Goal: Task Accomplishment & Management: Manage account settings

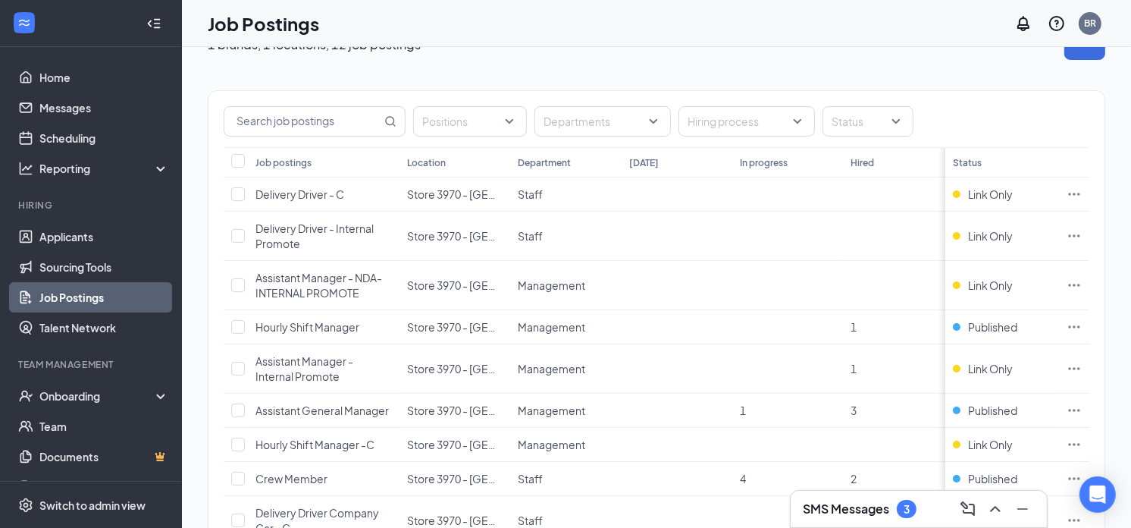
scroll to position [34, 5]
click at [71, 237] on link "Applicants" at bounding box center [104, 236] width 130 height 30
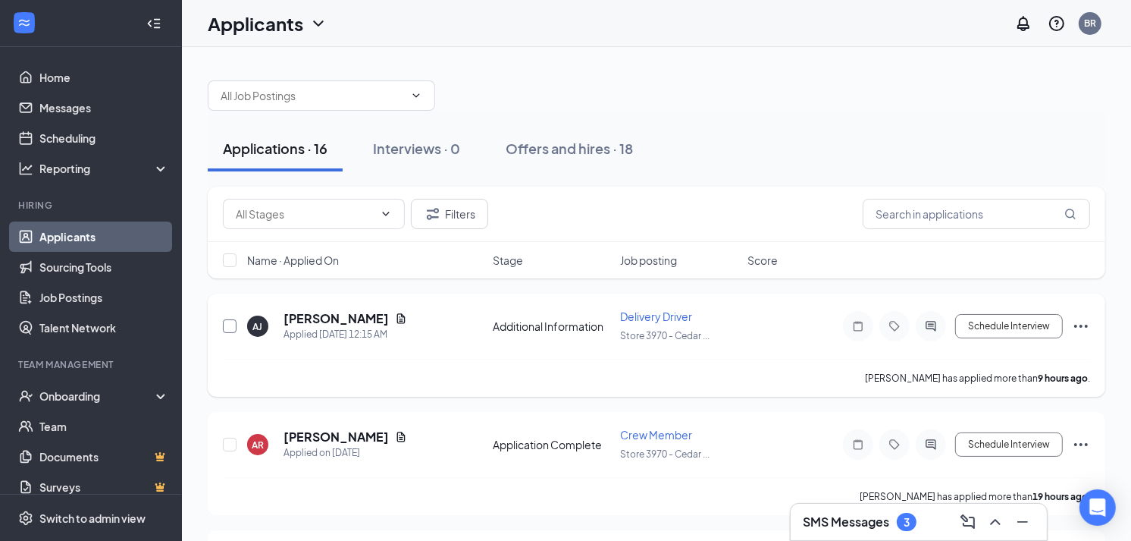
click at [234, 326] on input "checkbox" at bounding box center [230, 326] width 14 height 14
checkbox input "true"
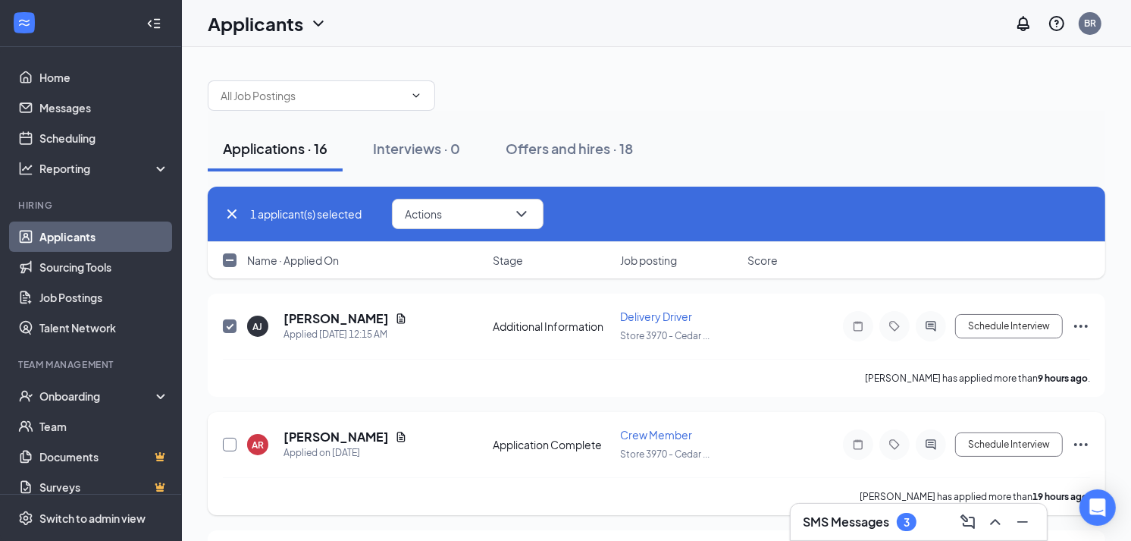
click at [230, 438] on input "checkbox" at bounding box center [230, 445] width 14 height 14
checkbox input "true"
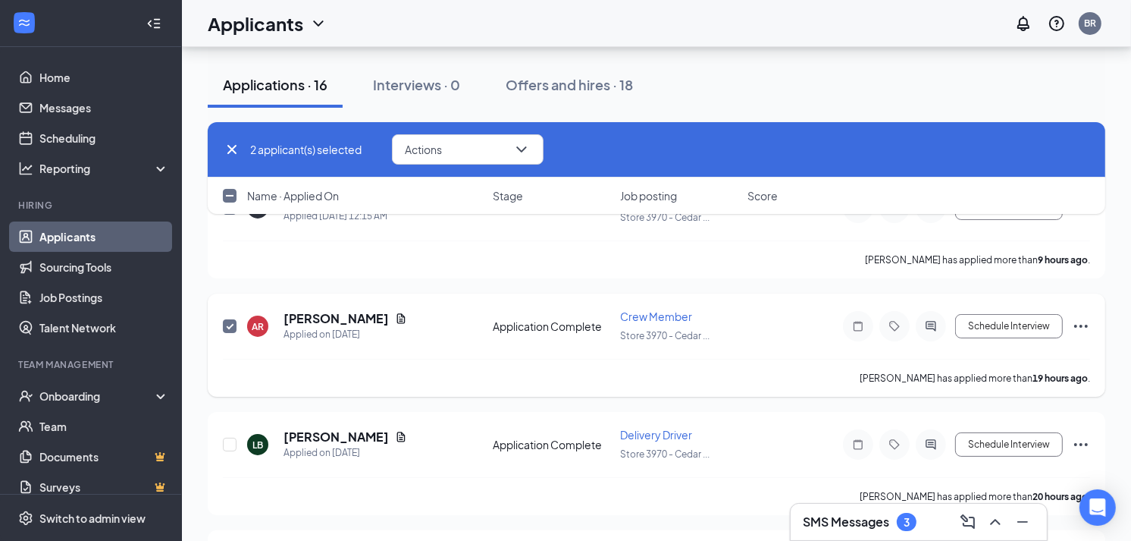
scroll to position [122, 0]
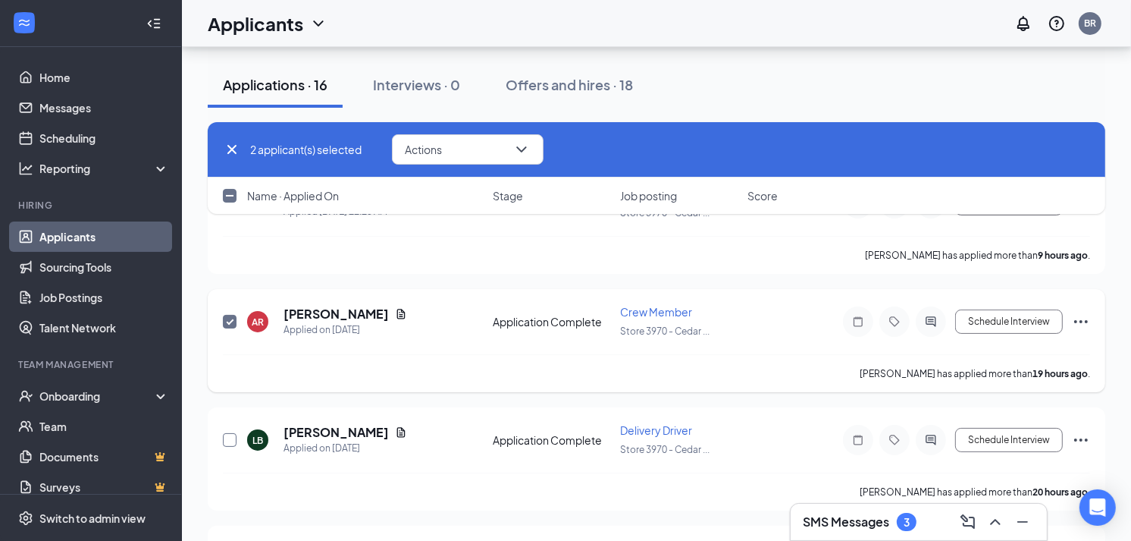
click at [230, 438] on input "checkbox" at bounding box center [230, 440] width 14 height 14
checkbox input "true"
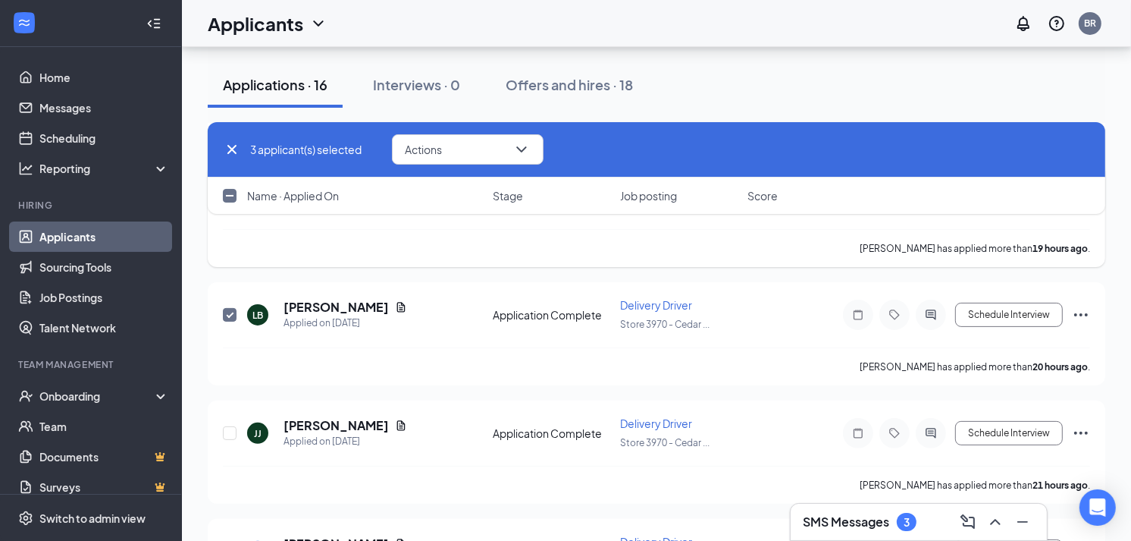
scroll to position [249, 0]
click at [231, 429] on input "checkbox" at bounding box center [230, 432] width 14 height 14
checkbox input "true"
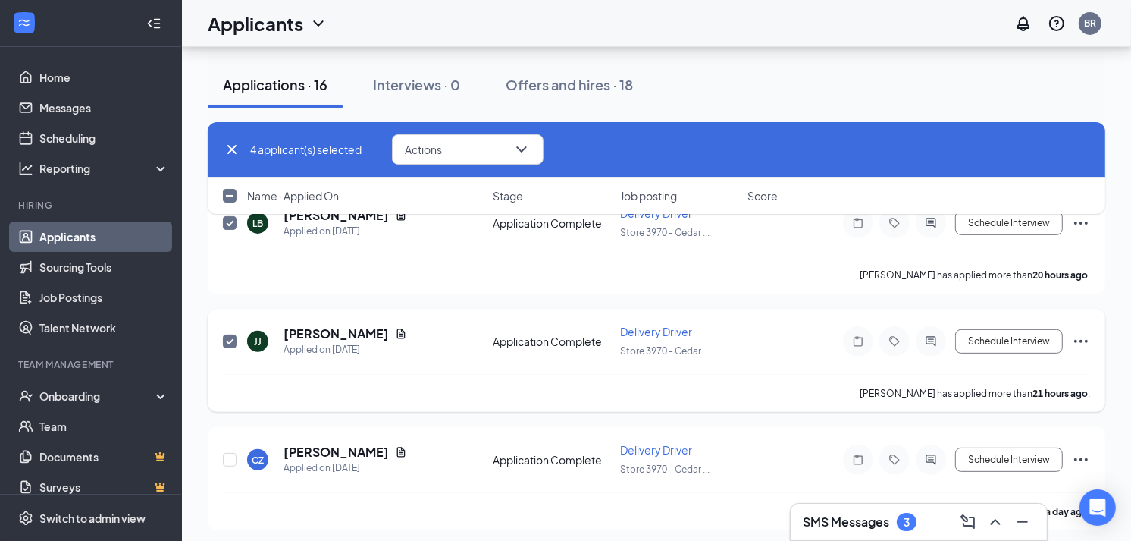
scroll to position [340, 0]
click at [230, 452] on input "checkbox" at bounding box center [230, 459] width 14 height 14
checkbox input "true"
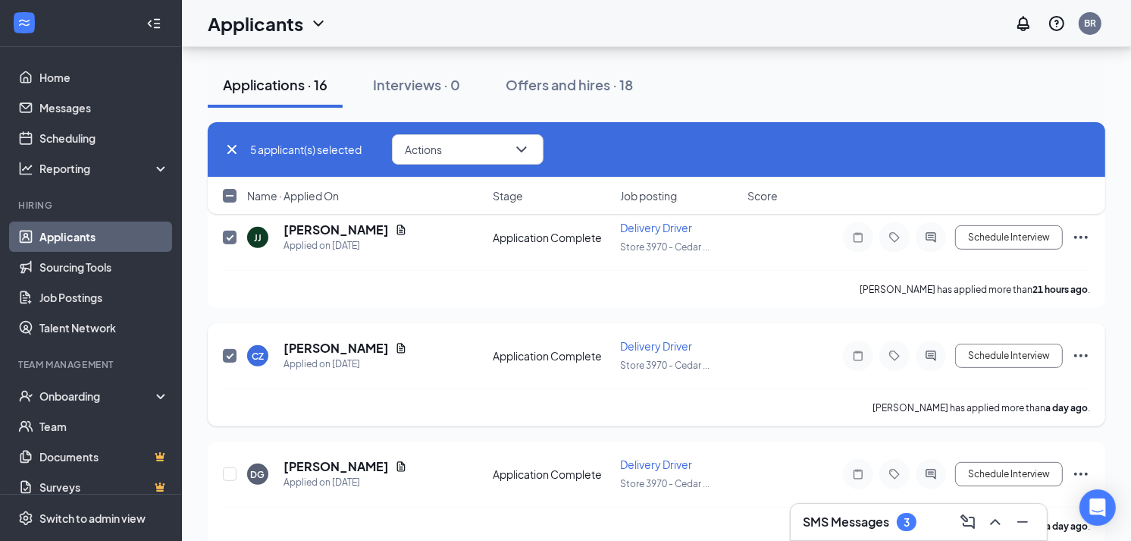
scroll to position [444, 0]
click at [226, 466] on input "checkbox" at bounding box center [230, 473] width 14 height 14
checkbox input "true"
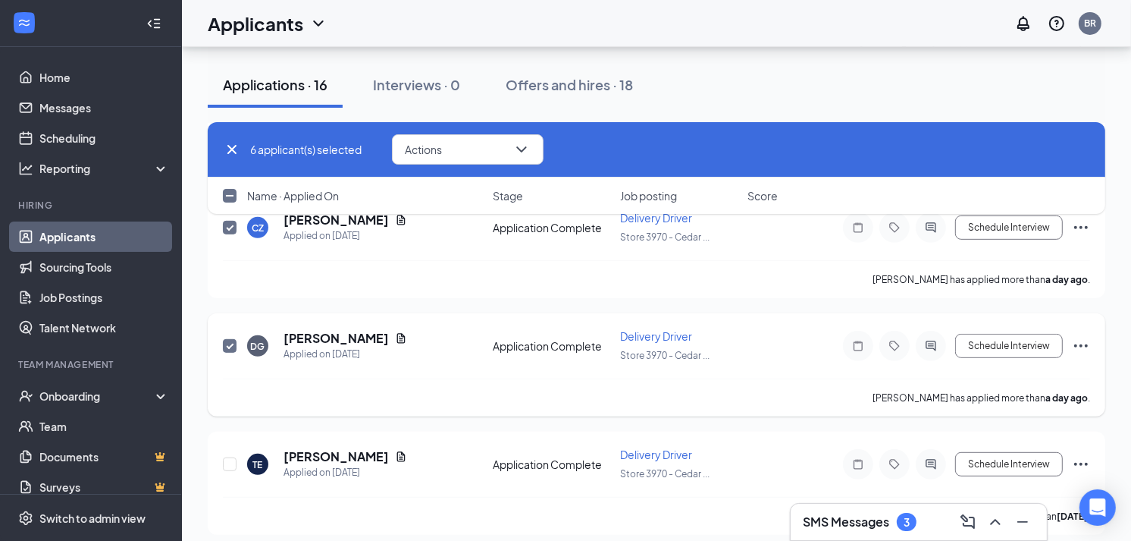
scroll to position [573, 0]
click at [231, 463] on input "checkbox" at bounding box center [230, 462] width 14 height 14
checkbox input "true"
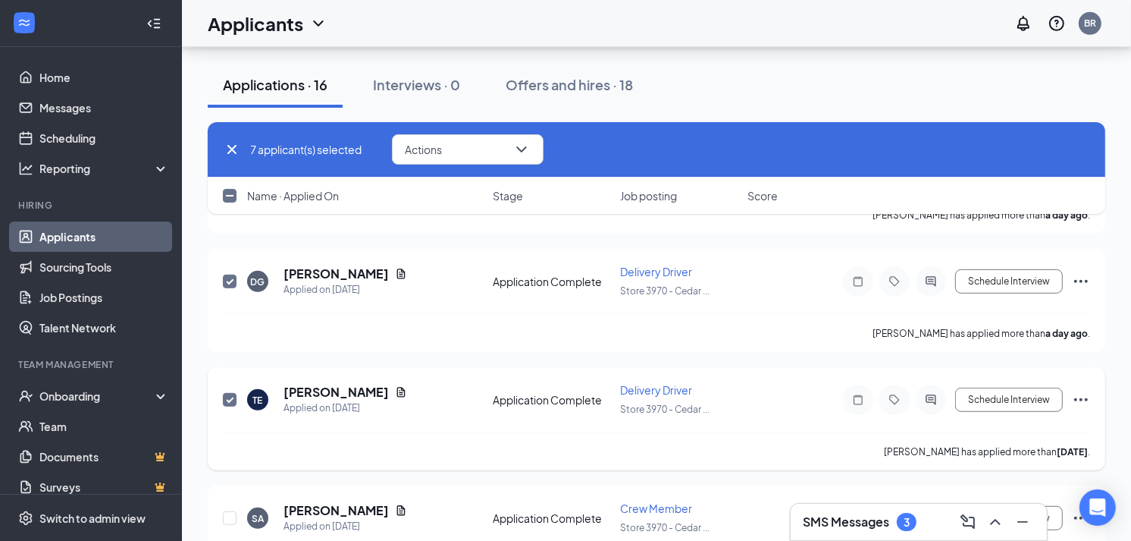
scroll to position [680, 0]
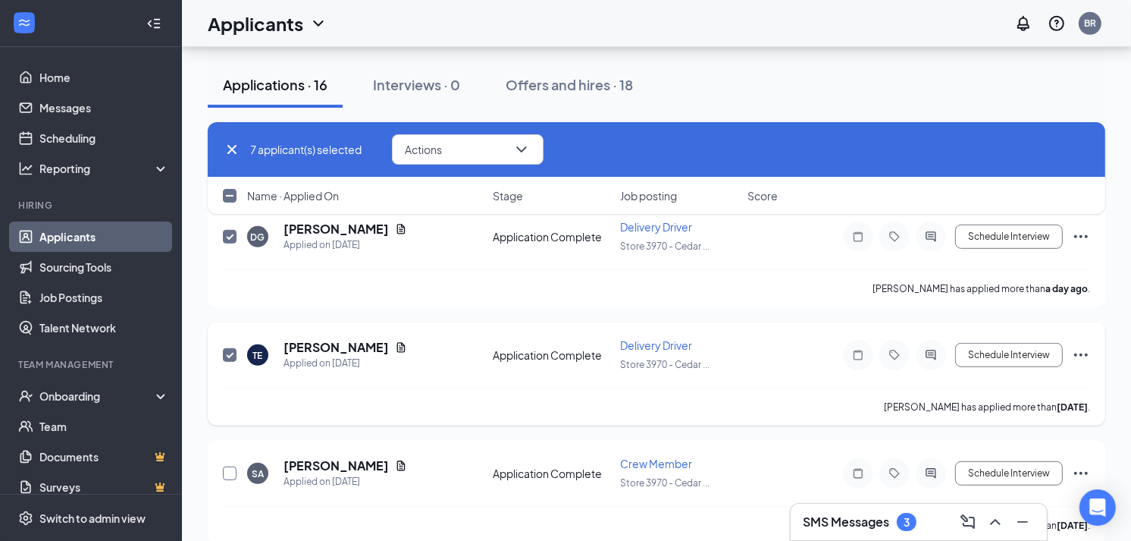
click at [231, 466] on input "checkbox" at bounding box center [230, 473] width 14 height 14
checkbox input "true"
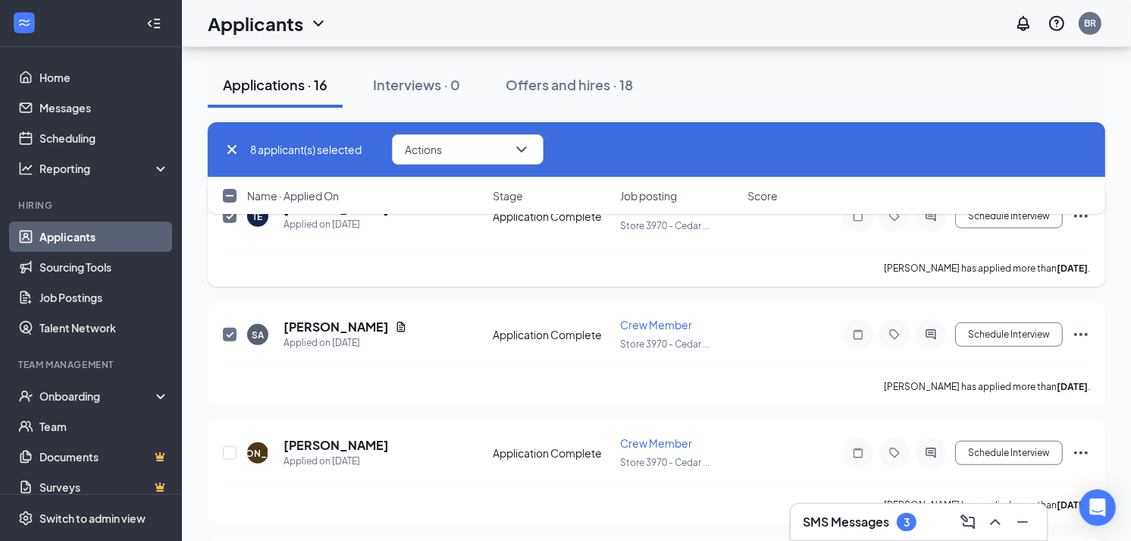
scroll to position [820, 0]
click at [231, 445] on input "checkbox" at bounding box center [230, 452] width 14 height 14
checkbox input "true"
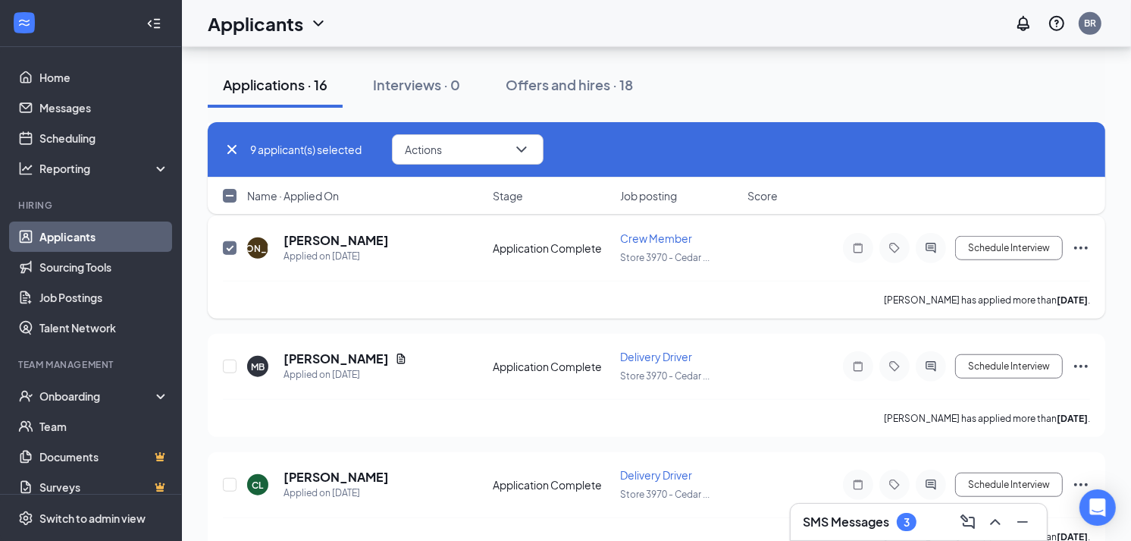
scroll to position [1025, 0]
click at [225, 359] on input "checkbox" at bounding box center [230, 366] width 14 height 14
checkbox input "true"
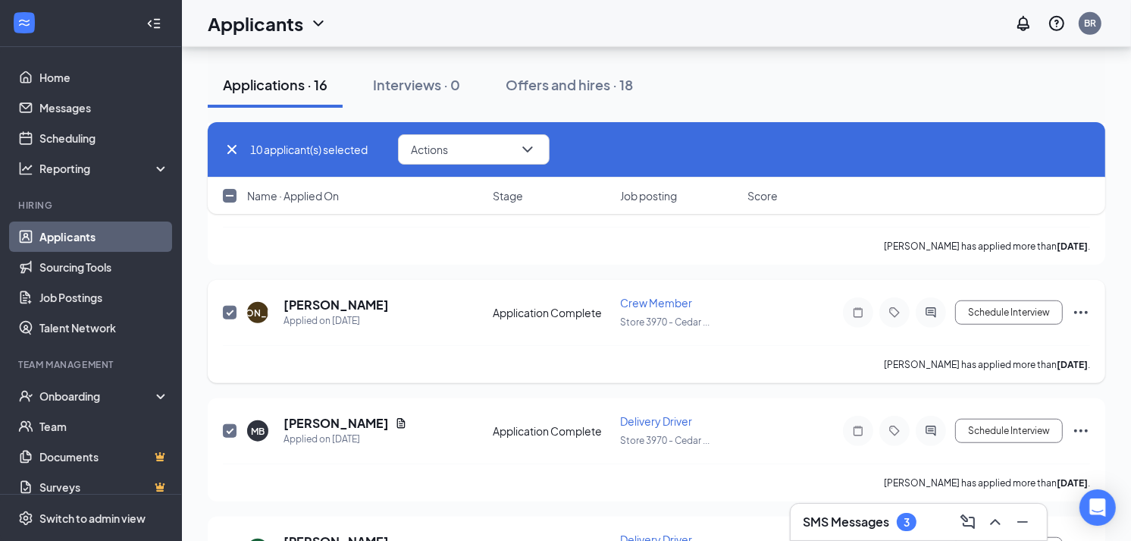
click at [225, 345] on div "[PERSON_NAME] has applied more than [DATE] ." at bounding box center [657, 364] width 868 height 38
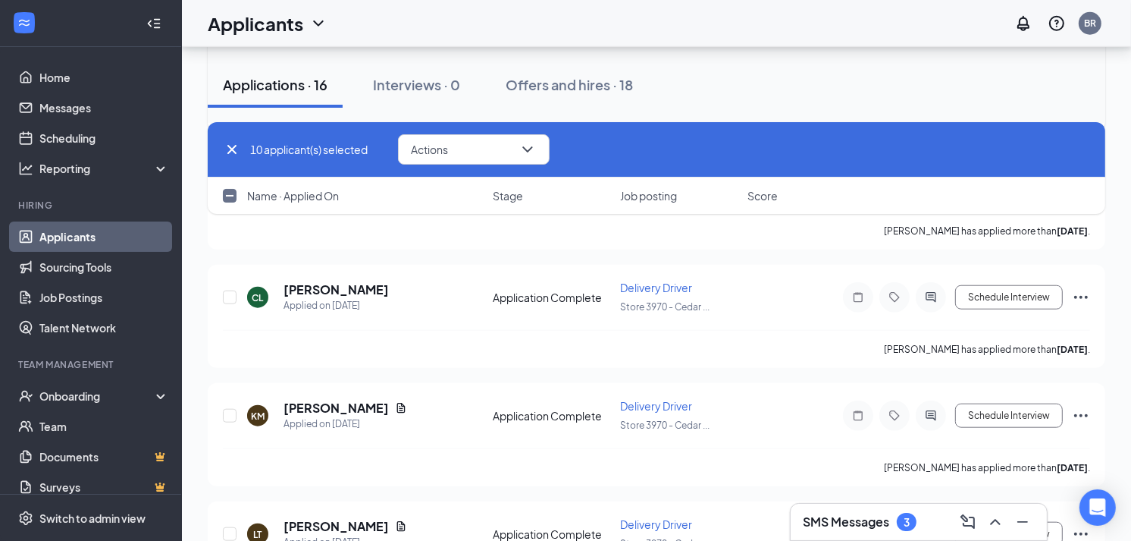
scroll to position [1212, 0]
click at [228, 410] on input "checkbox" at bounding box center [230, 415] width 14 height 14
checkbox input "true"
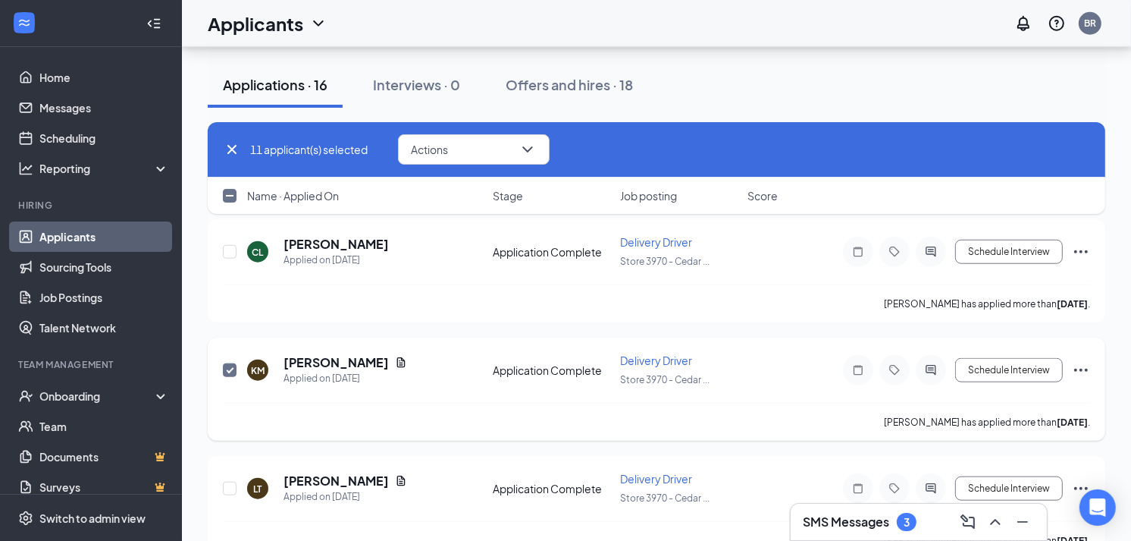
scroll to position [1300, 0]
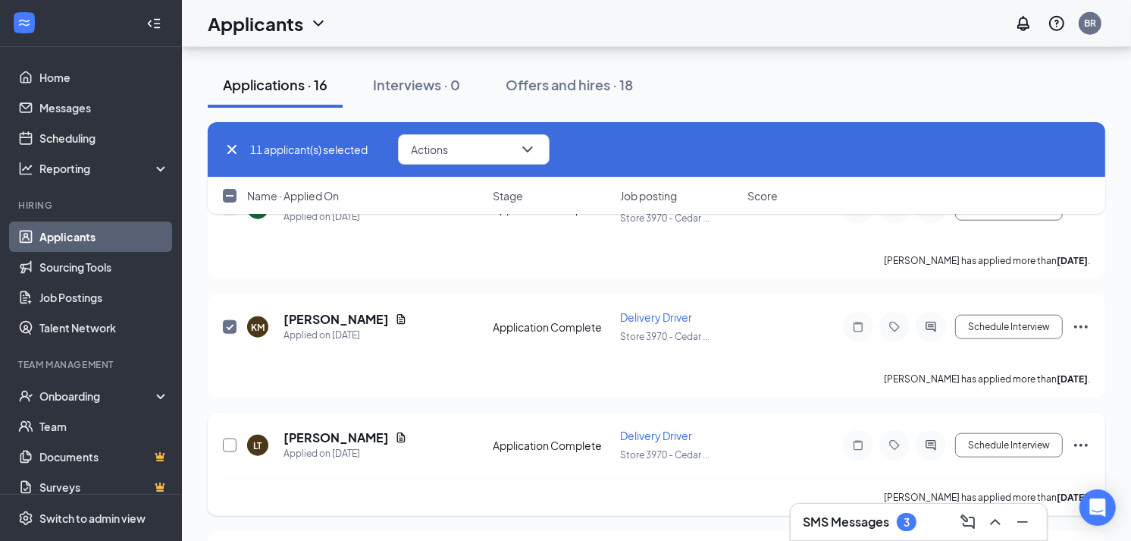
click at [231, 441] on input "checkbox" at bounding box center [230, 445] width 14 height 14
checkbox input "true"
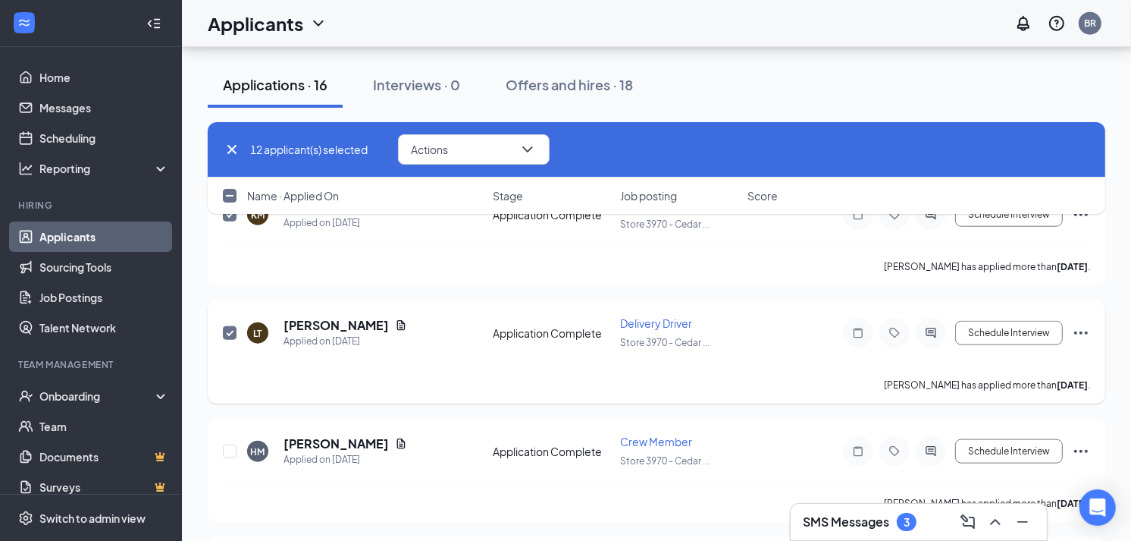
scroll to position [1413, 0]
click at [231, 444] on input "checkbox" at bounding box center [230, 451] width 14 height 14
checkbox input "true"
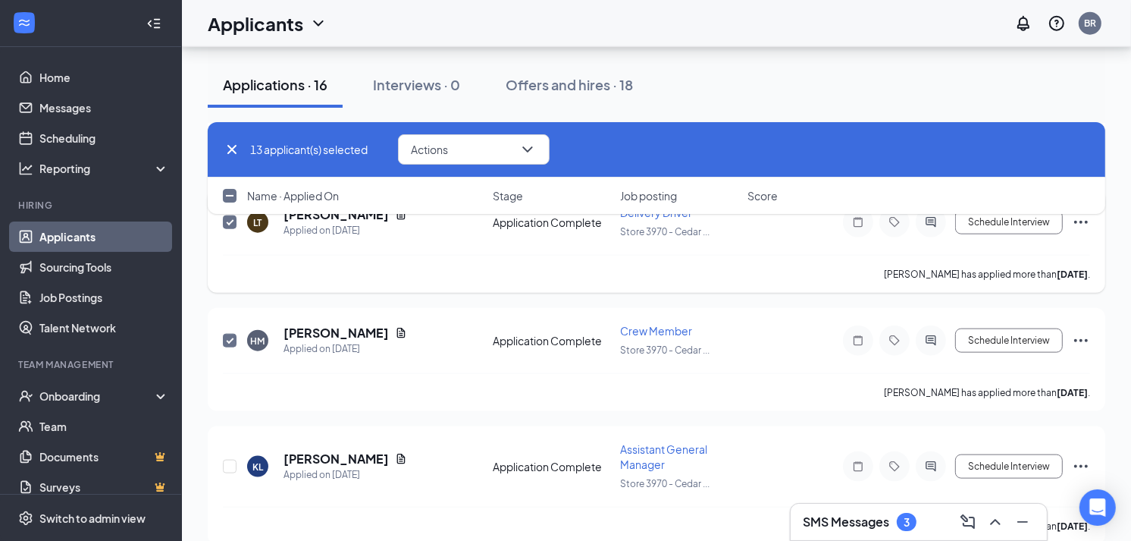
scroll to position [1526, 0]
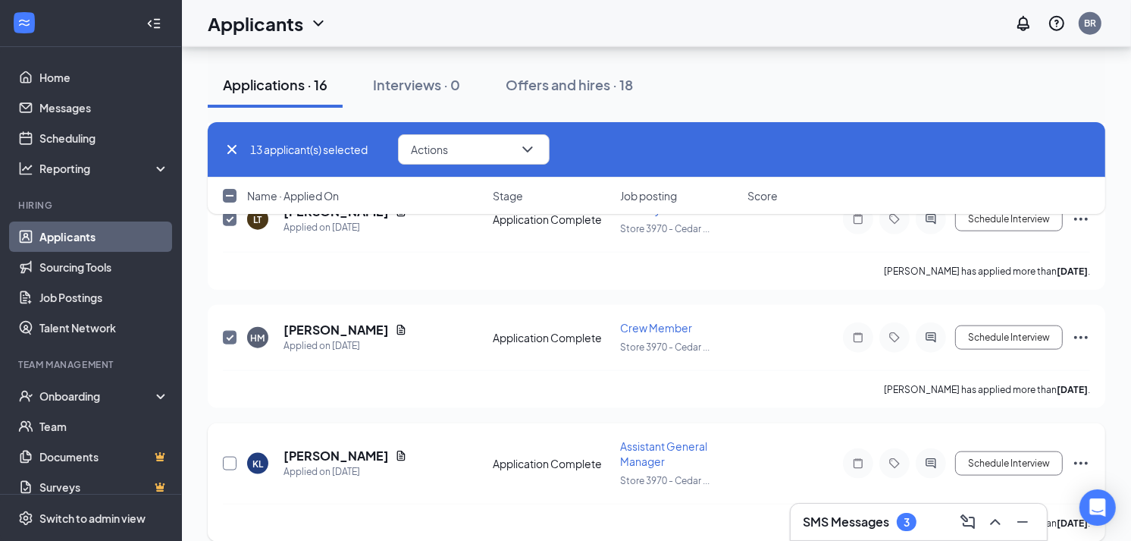
click at [234, 457] on input "checkbox" at bounding box center [230, 464] width 14 height 14
checkbox input "true"
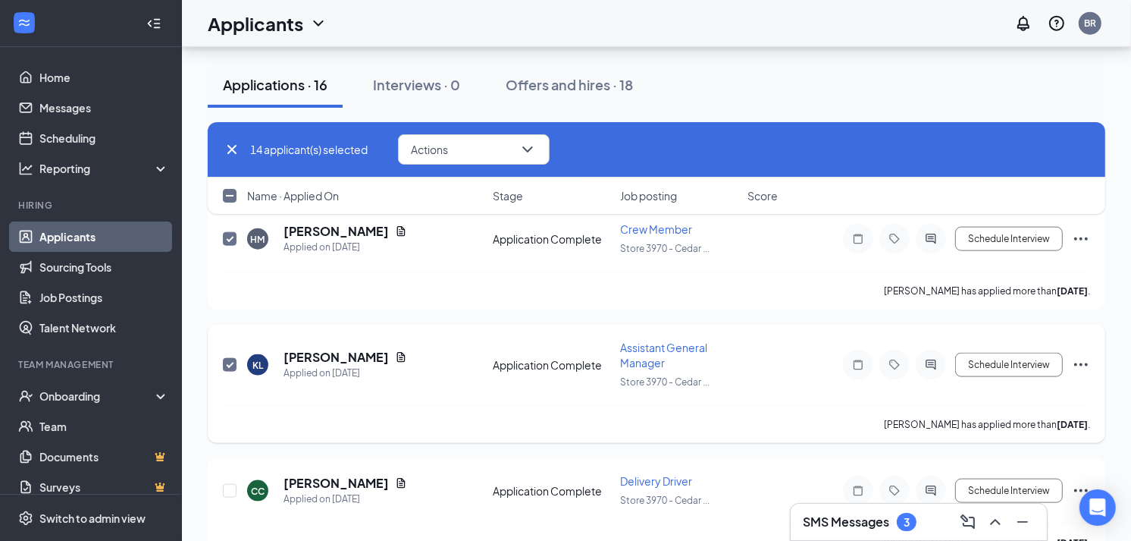
scroll to position [1634, 0]
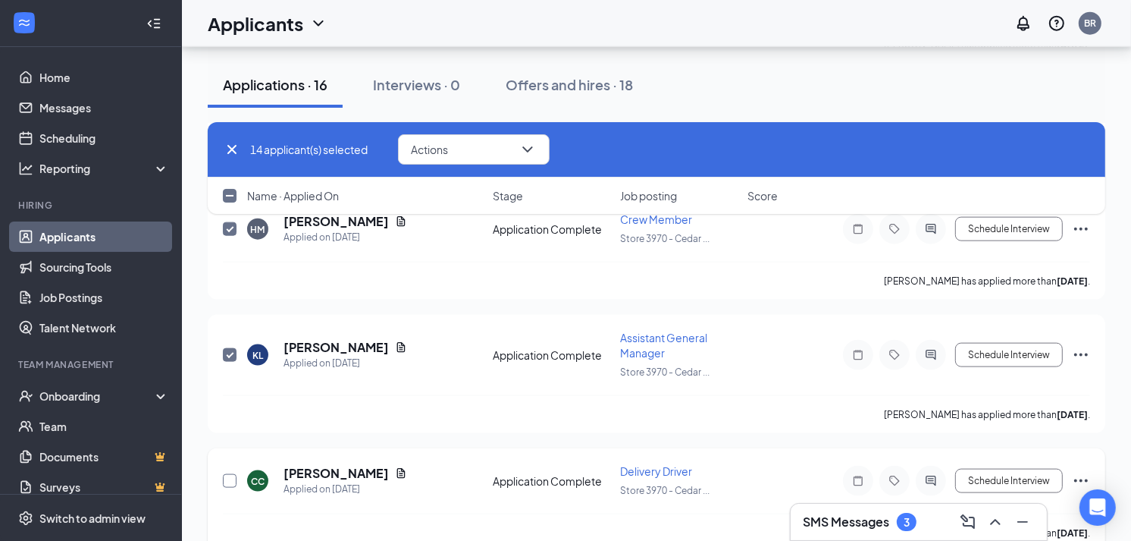
click at [224, 474] on input "checkbox" at bounding box center [230, 481] width 14 height 14
checkbox input "true"
click at [236, 348] on input "checkbox" at bounding box center [230, 355] width 14 height 14
checkbox input "false"
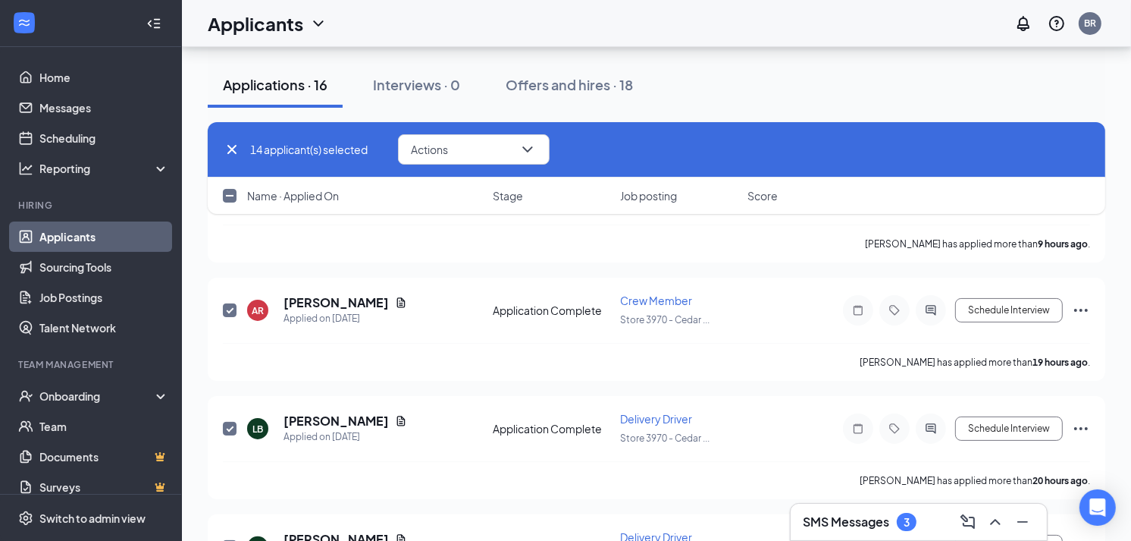
scroll to position [134, 0]
click at [231, 311] on input "checkbox" at bounding box center [230, 310] width 14 height 14
checkbox input "false"
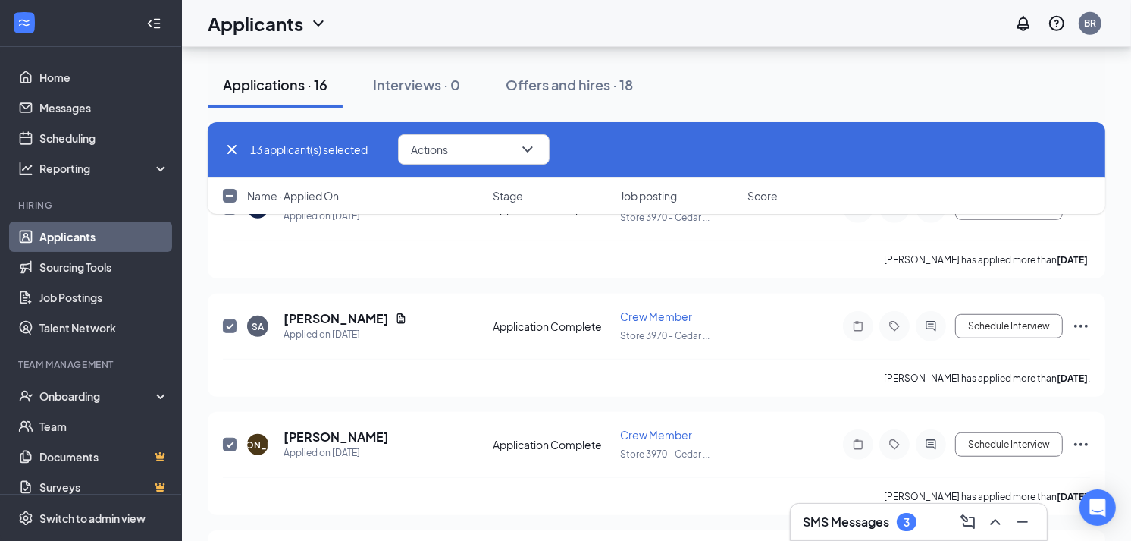
scroll to position [828, 0]
click at [232, 322] on input "checkbox" at bounding box center [230, 326] width 14 height 14
checkbox input "false"
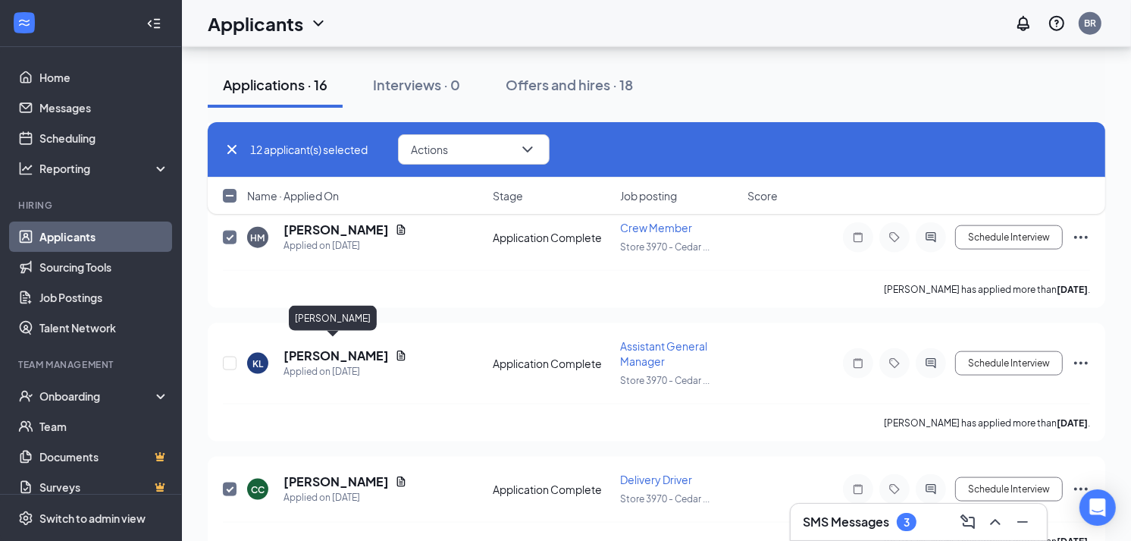
scroll to position [1653, 0]
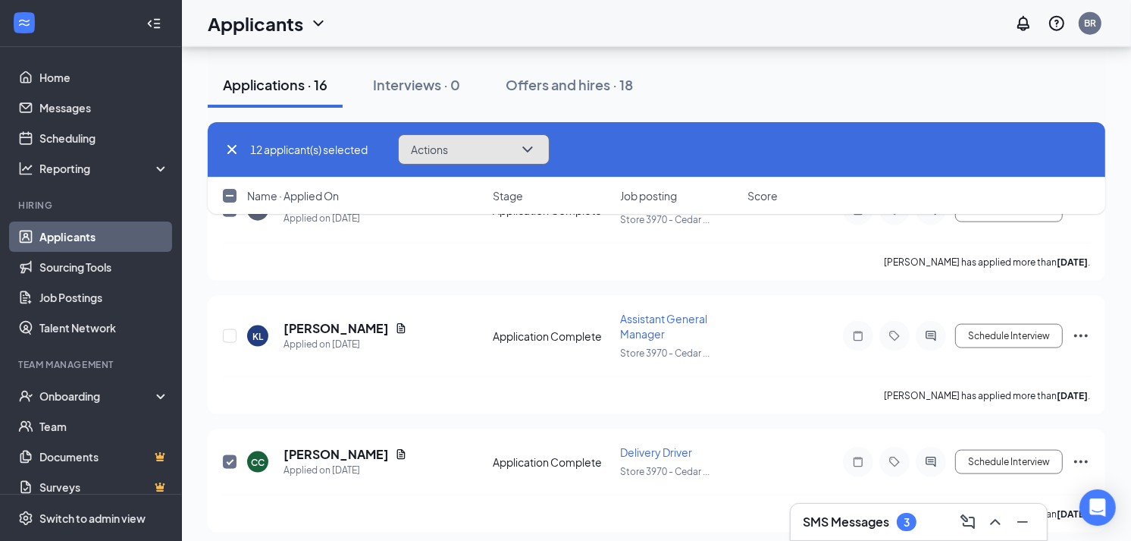
click at [535, 146] on icon "ChevronDown" at bounding box center [528, 149] width 18 height 18
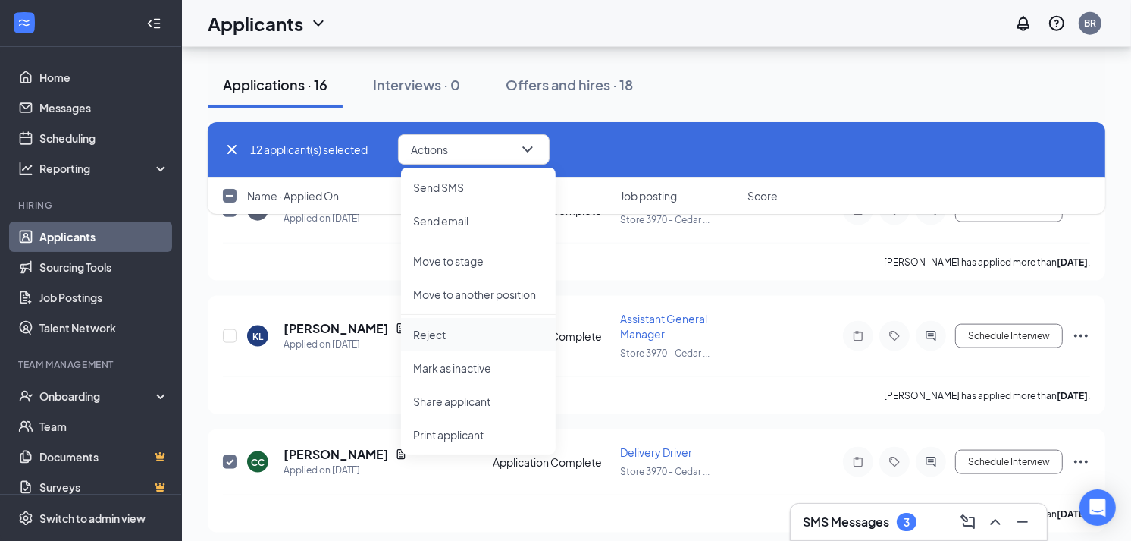
click at [431, 330] on p "Reject" at bounding box center [478, 334] width 130 height 15
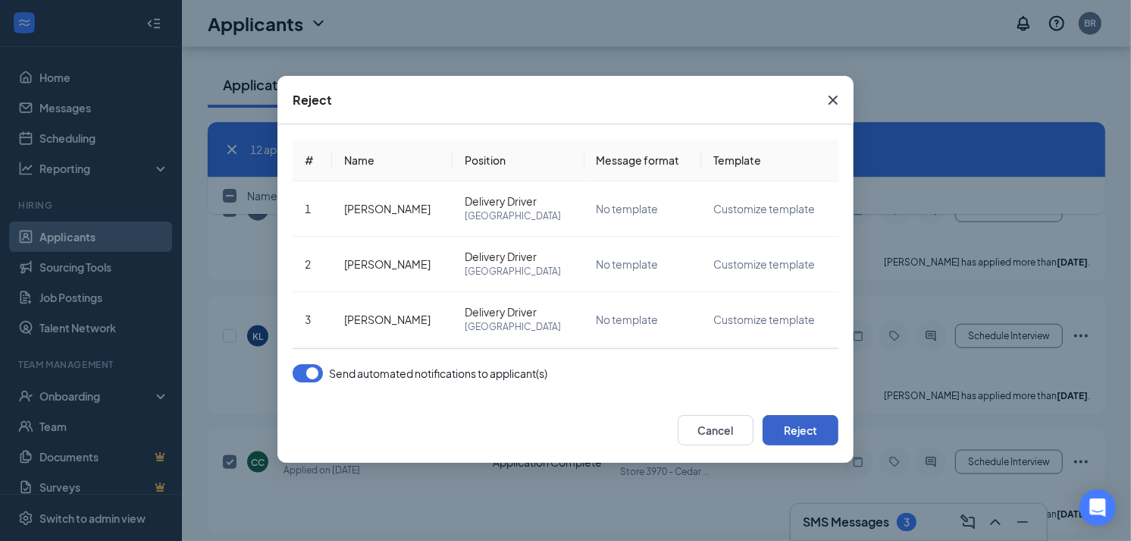
click at [778, 430] on button "Reject" at bounding box center [801, 430] width 76 height 30
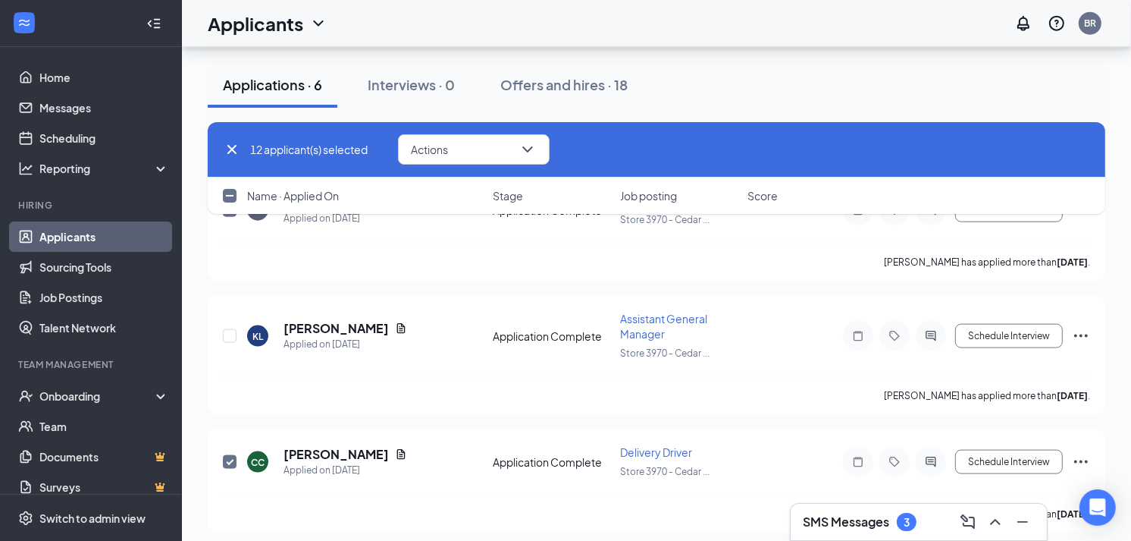
checkbox input "false"
checkbox input "true"
checkbox input "false"
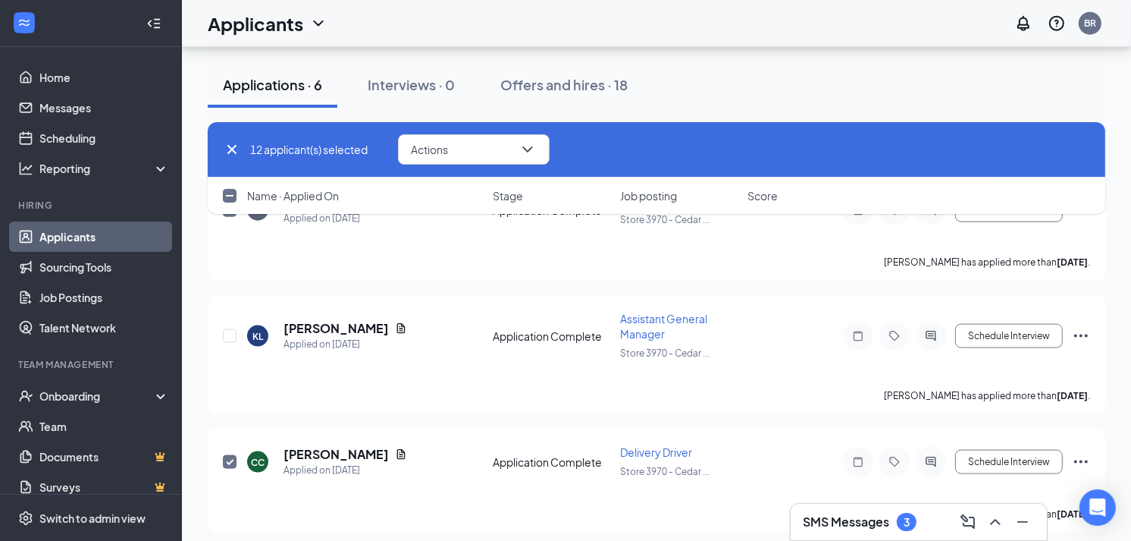
checkbox input "false"
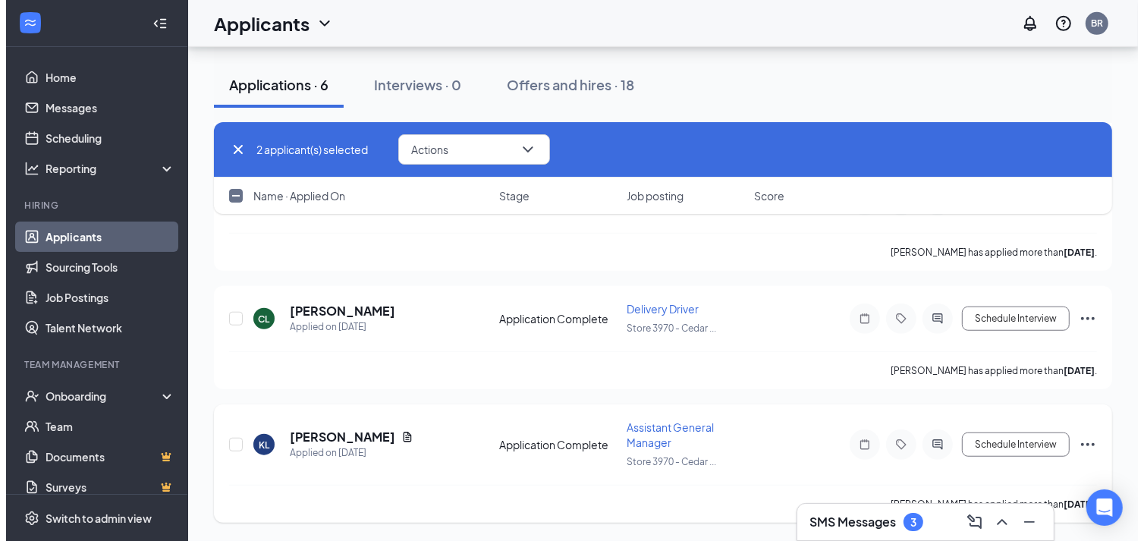
scroll to position [962, 0]
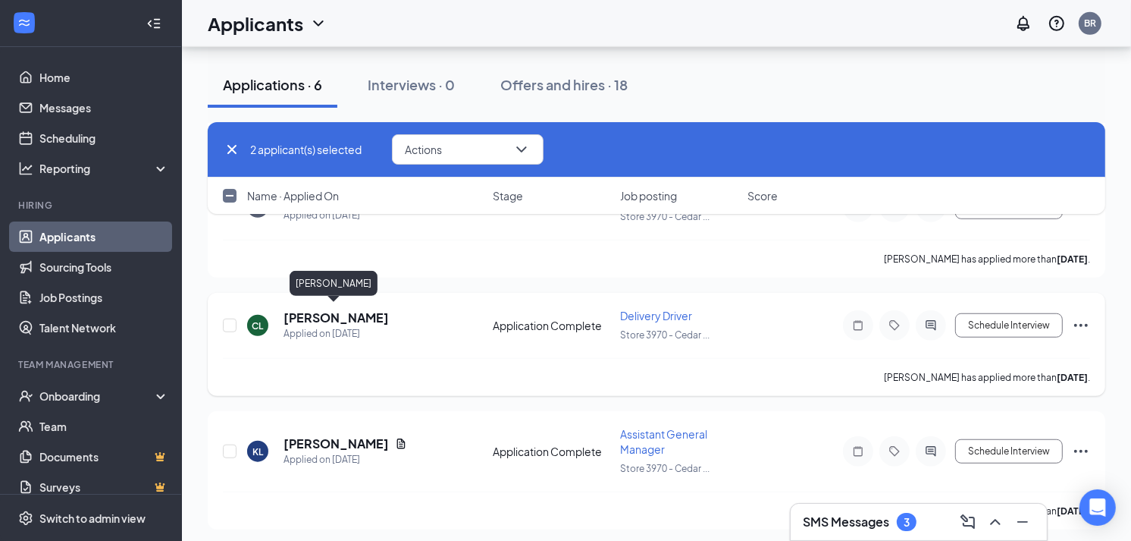
click at [353, 319] on h5 "[PERSON_NAME]" at bounding box center [336, 317] width 105 height 17
checkbox input "false"
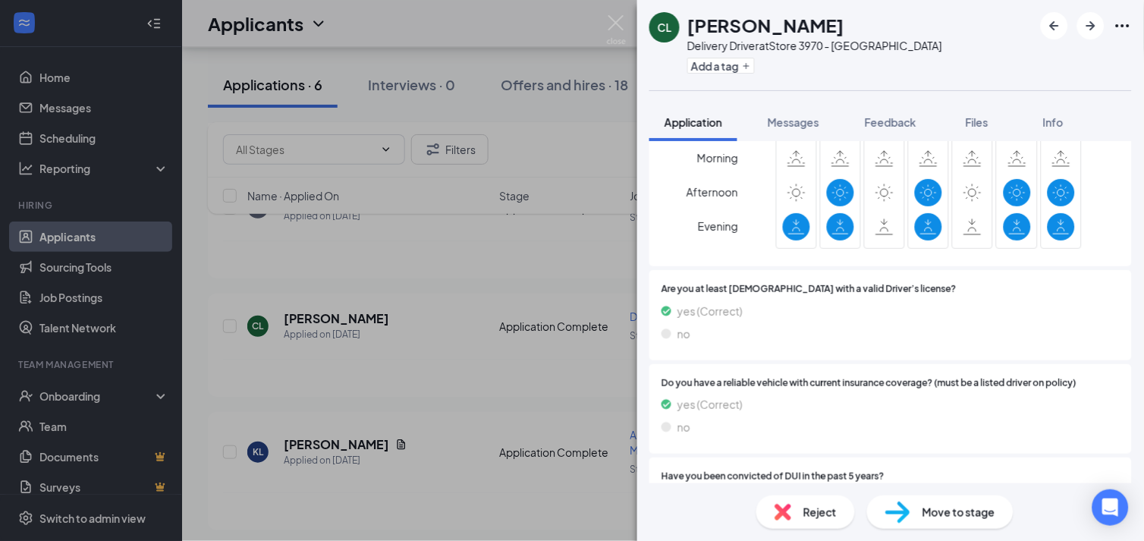
scroll to position [582, 0]
click at [937, 512] on span "Move to stage" at bounding box center [958, 512] width 73 height 17
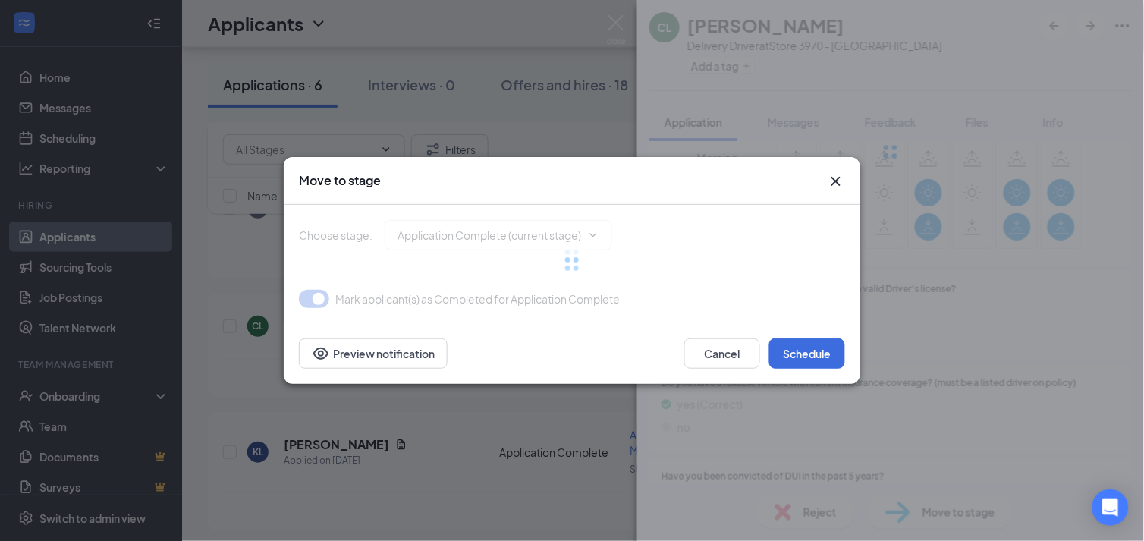
type input "Onsite Interview (next stage)"
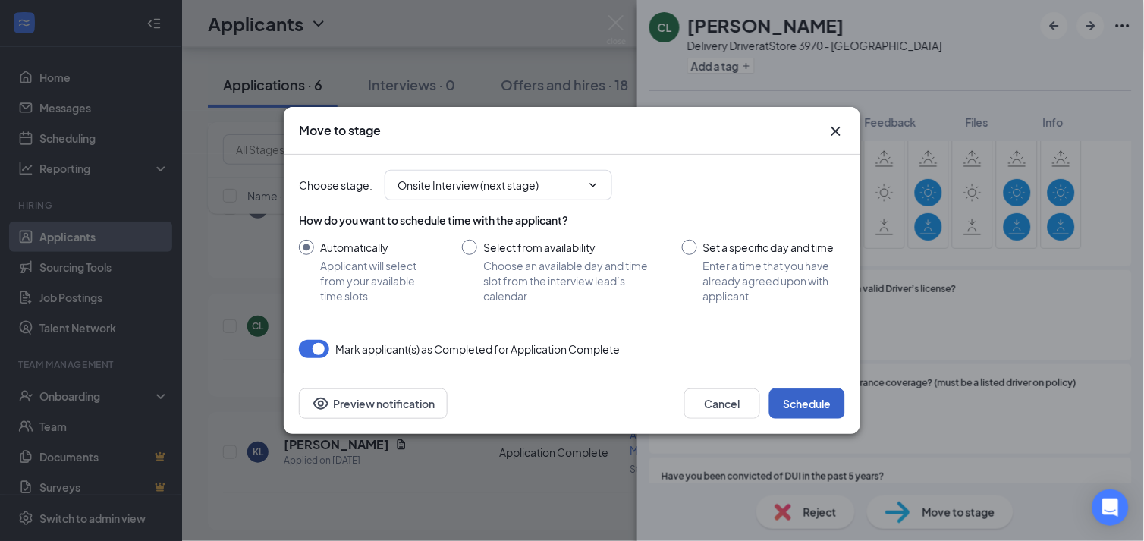
click at [804, 412] on button "Schedule" at bounding box center [807, 403] width 76 height 30
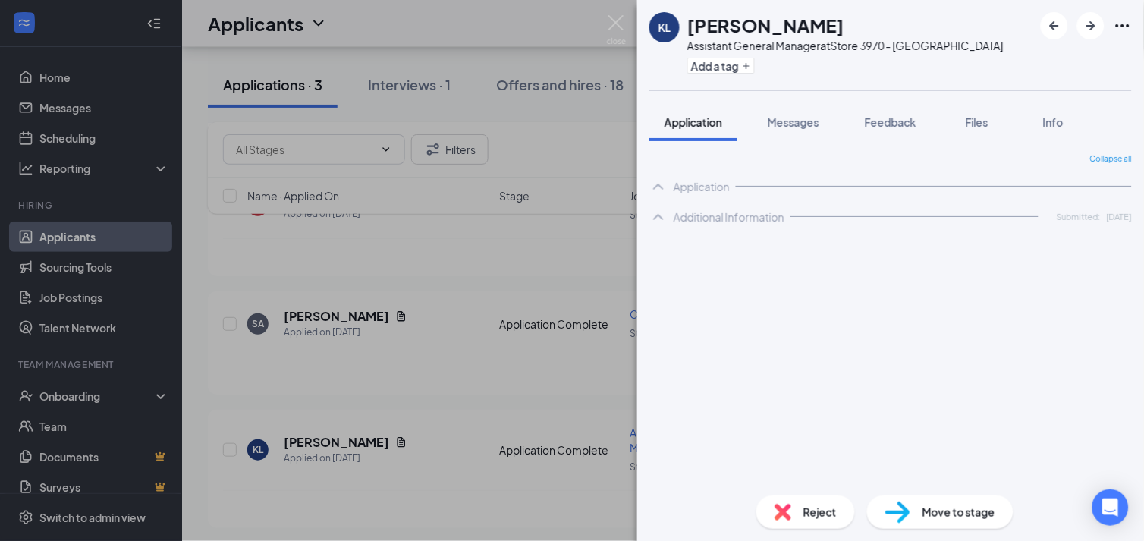
click at [519, 496] on div "KL [PERSON_NAME] Assistant General Manager at Store 3970 - [GEOGRAPHIC_DATA] Ad…" at bounding box center [572, 270] width 1144 height 541
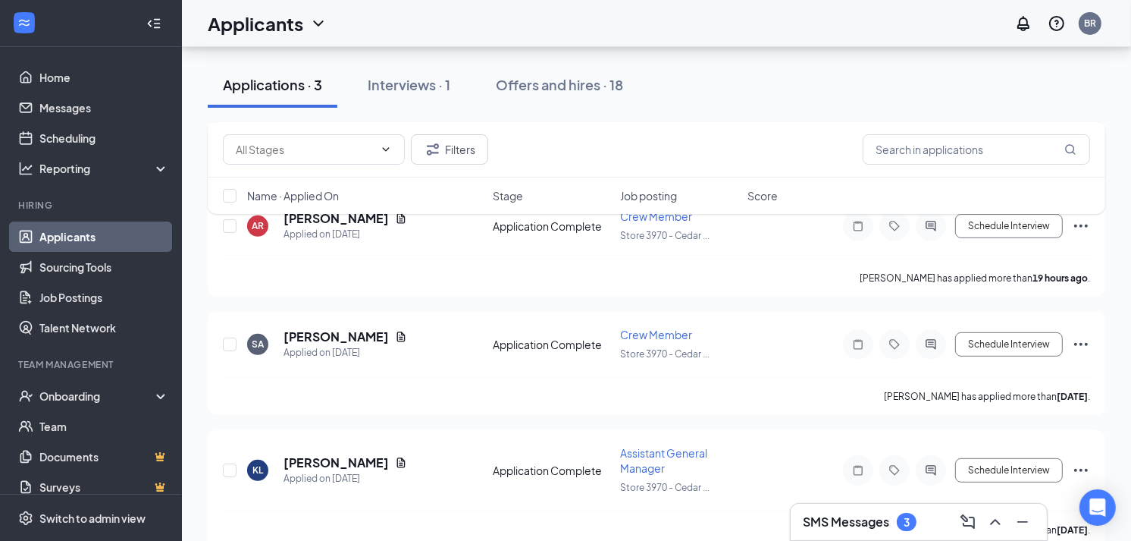
scroll to position [471, 0]
click at [233, 466] on input "checkbox" at bounding box center [230, 470] width 14 height 14
checkbox input "true"
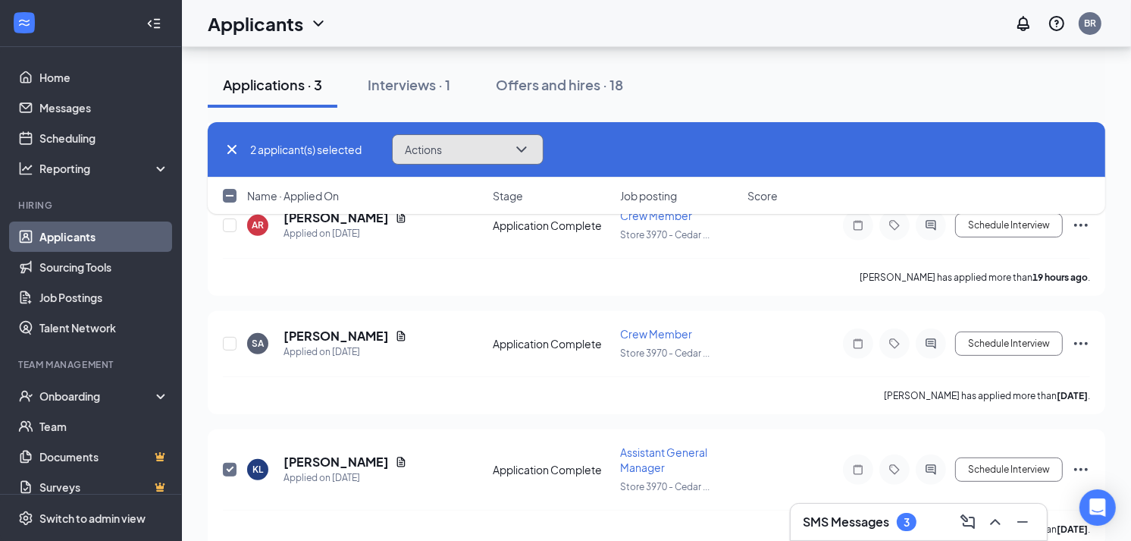
click at [529, 143] on icon "ChevronDown" at bounding box center [522, 149] width 18 height 18
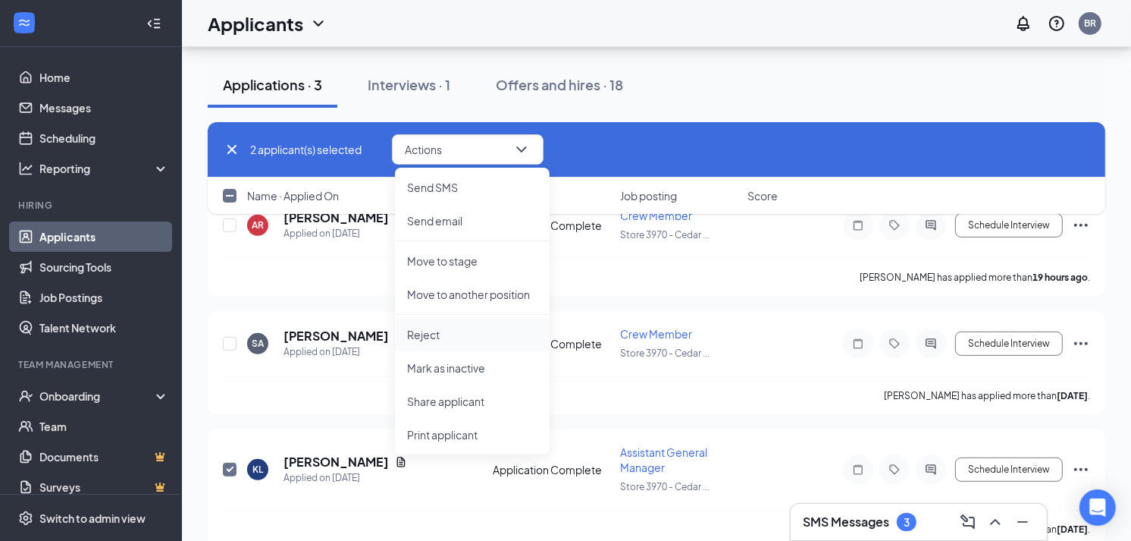
click at [494, 332] on p "Reject" at bounding box center [472, 334] width 130 height 15
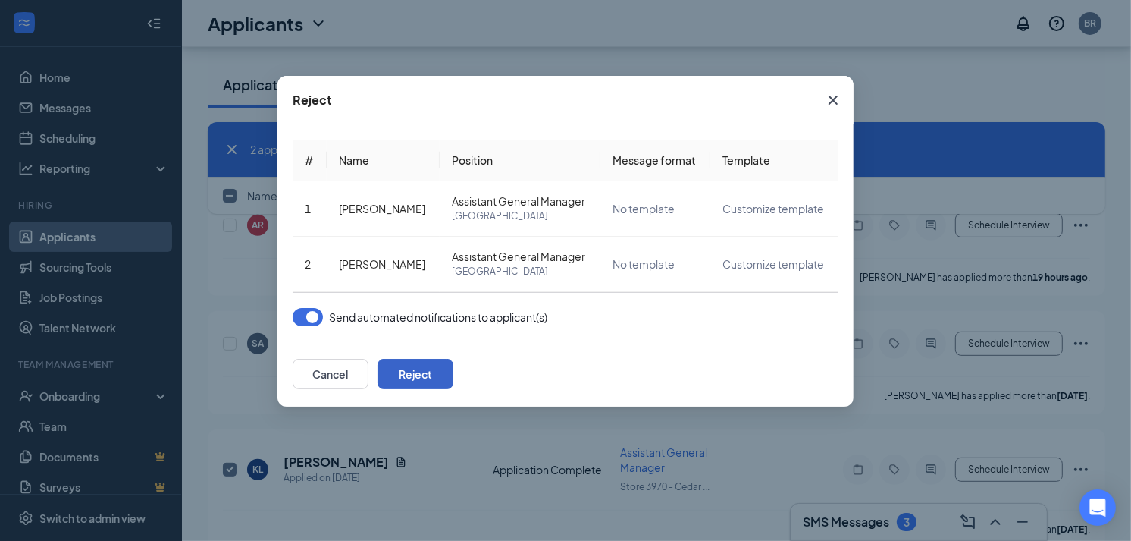
click at [454, 368] on button "Reject" at bounding box center [416, 374] width 76 height 30
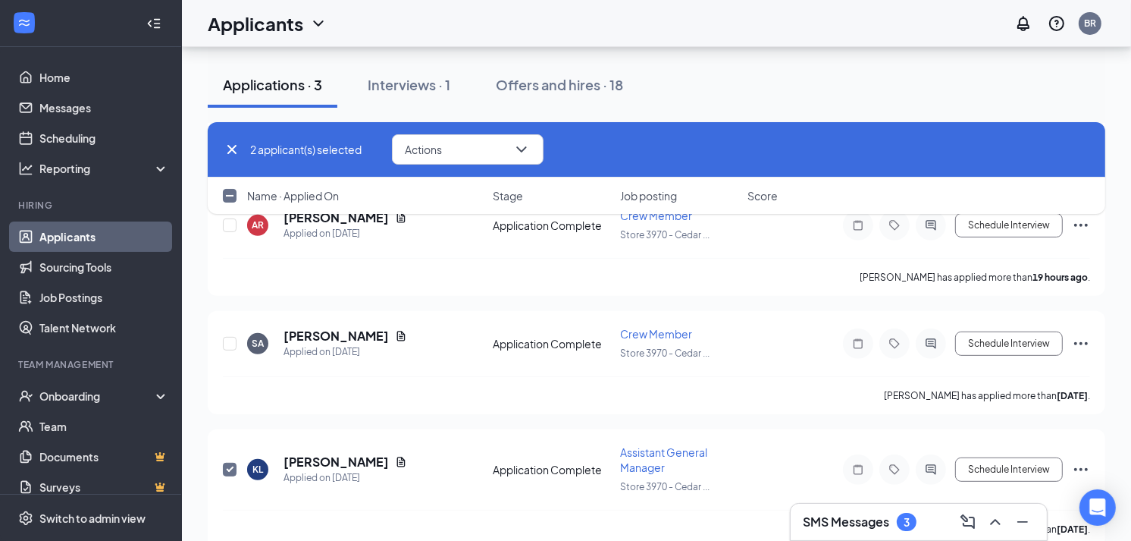
scroll to position [225, 0]
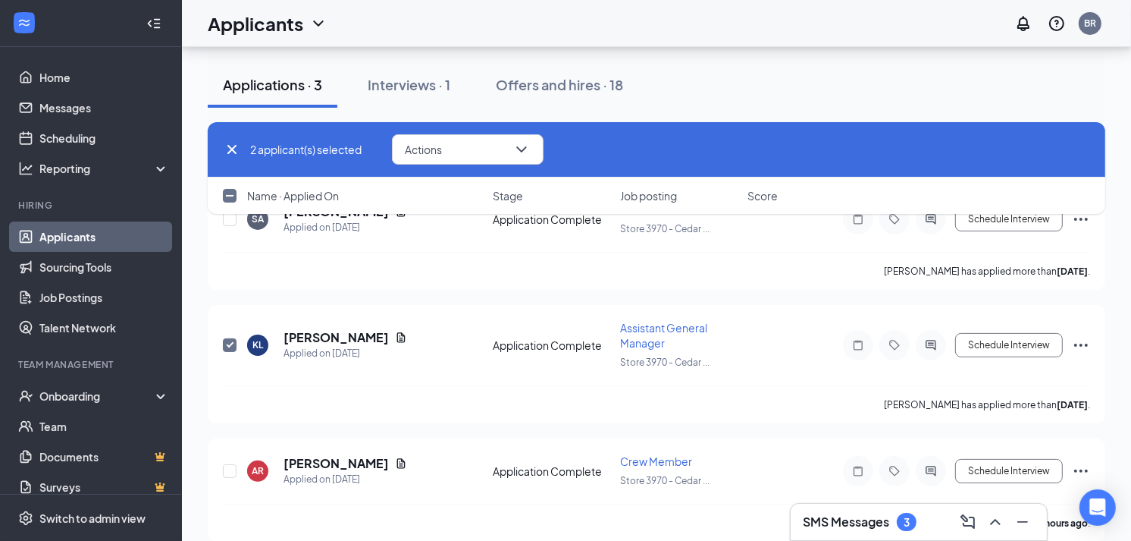
checkbox input "false"
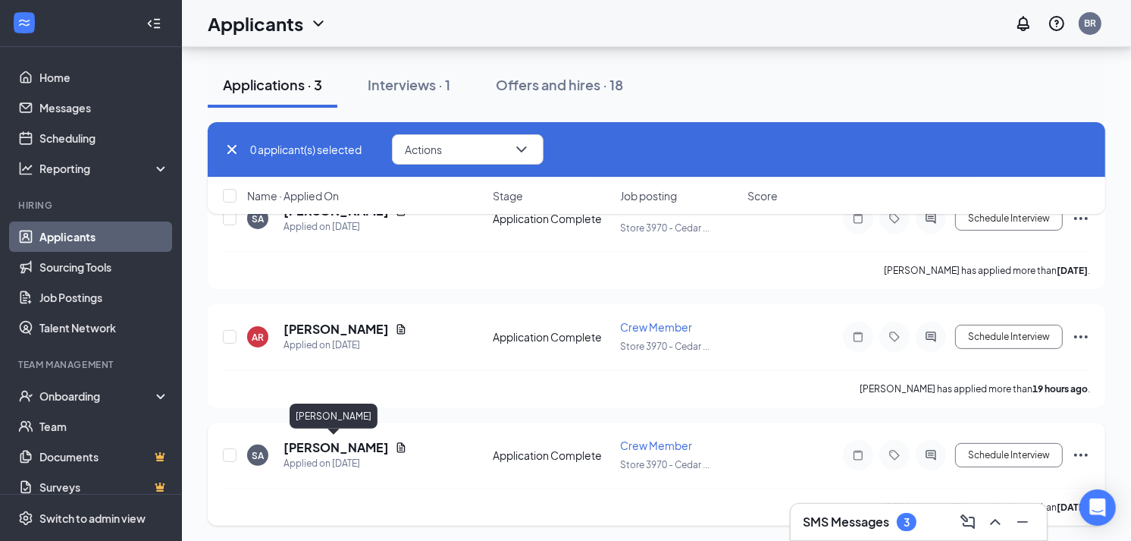
click at [352, 445] on h5 "[PERSON_NAME]" at bounding box center [336, 447] width 105 height 17
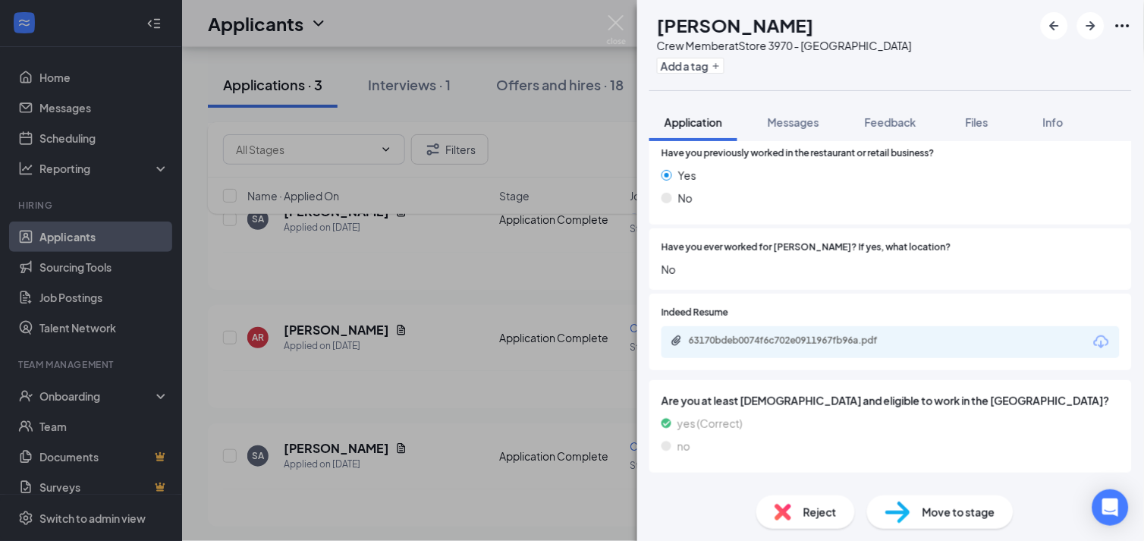
scroll to position [229, 0]
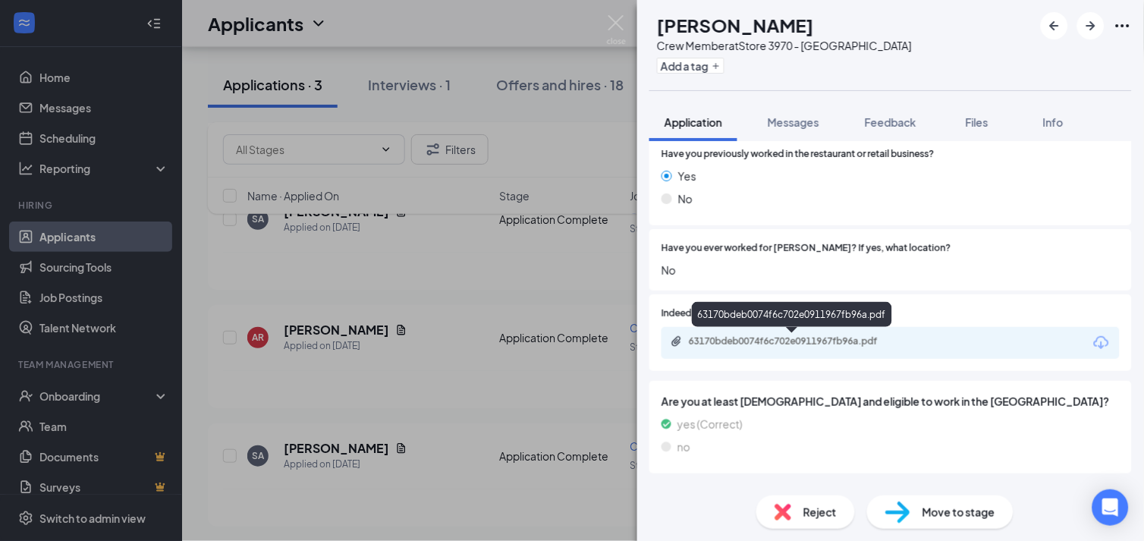
click at [855, 337] on div "63170bdeb0074f6c702e0911967fb96a.pdf" at bounding box center [795, 341] width 212 height 12
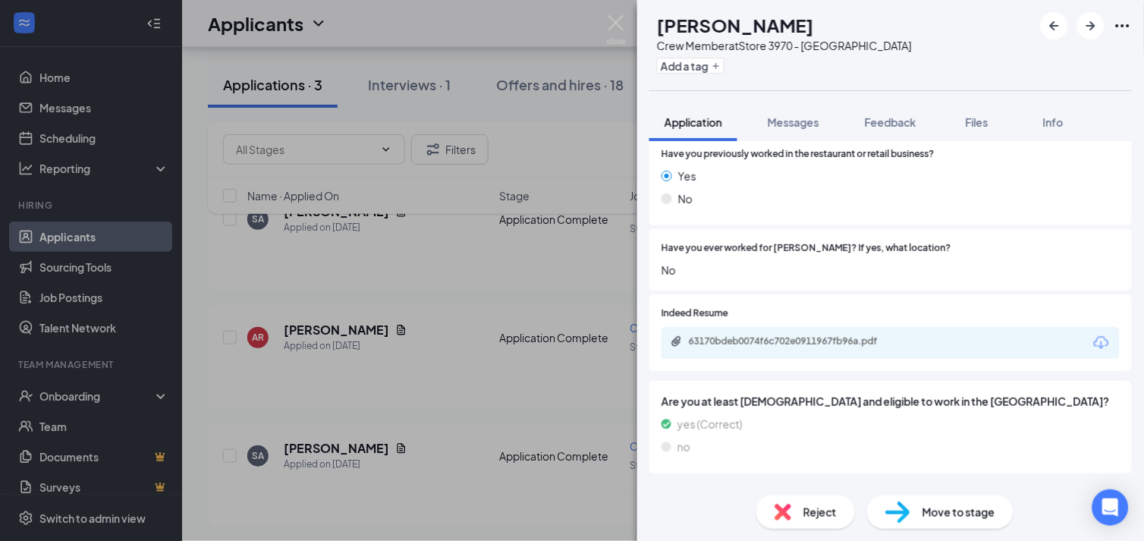
click at [950, 519] on span "Move to stage" at bounding box center [958, 512] width 73 height 17
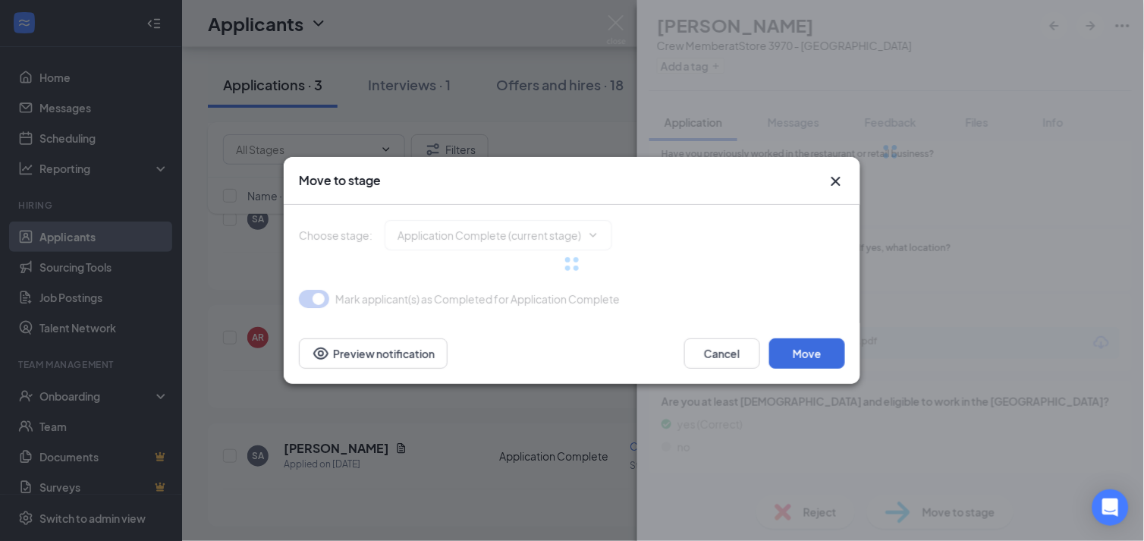
type input "Onsite Interview (next stage)"
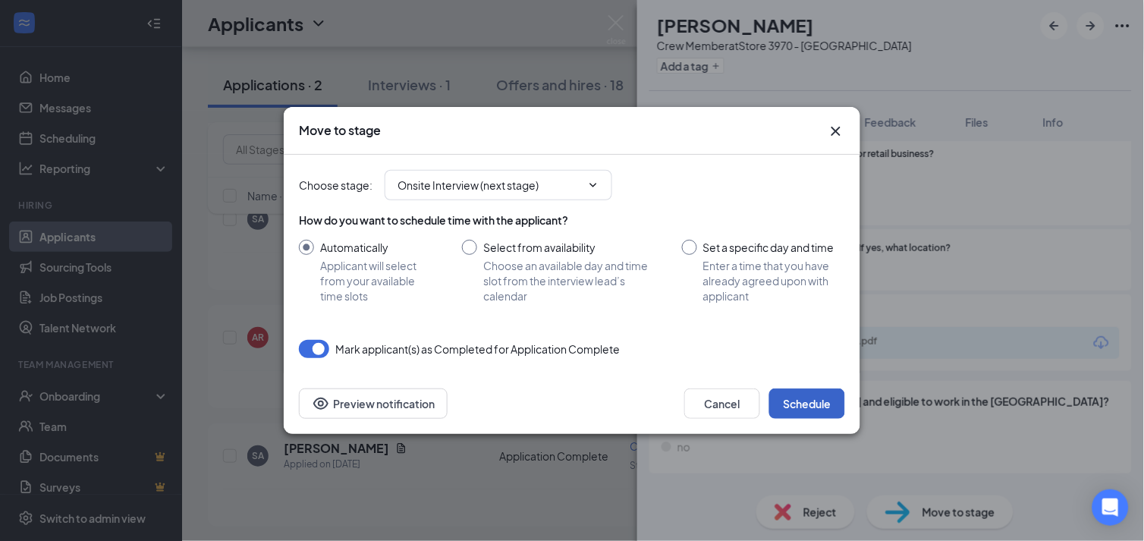
click at [822, 400] on button "Schedule" at bounding box center [807, 403] width 76 height 30
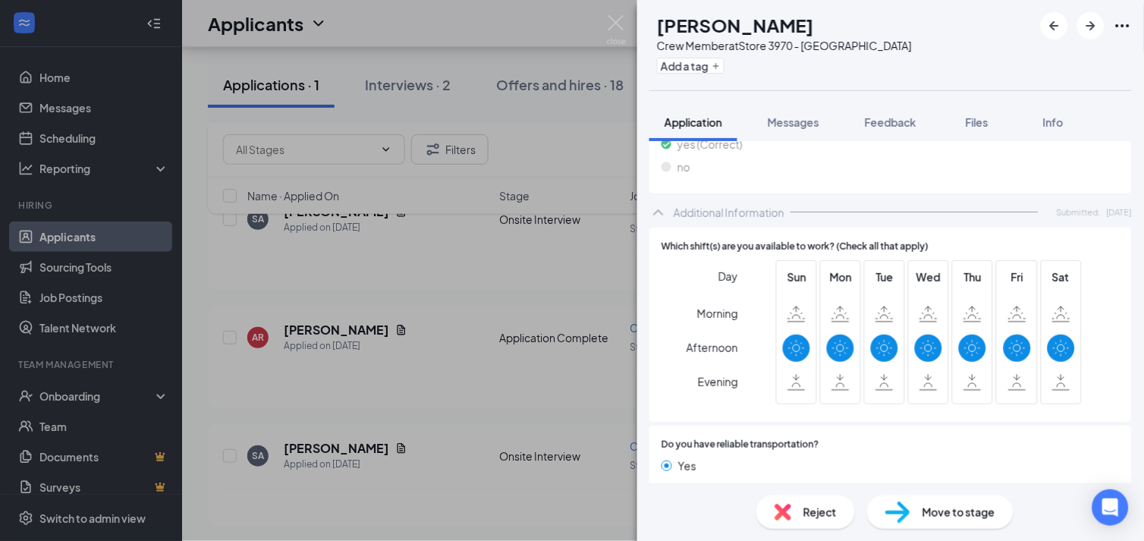
scroll to position [554, 0]
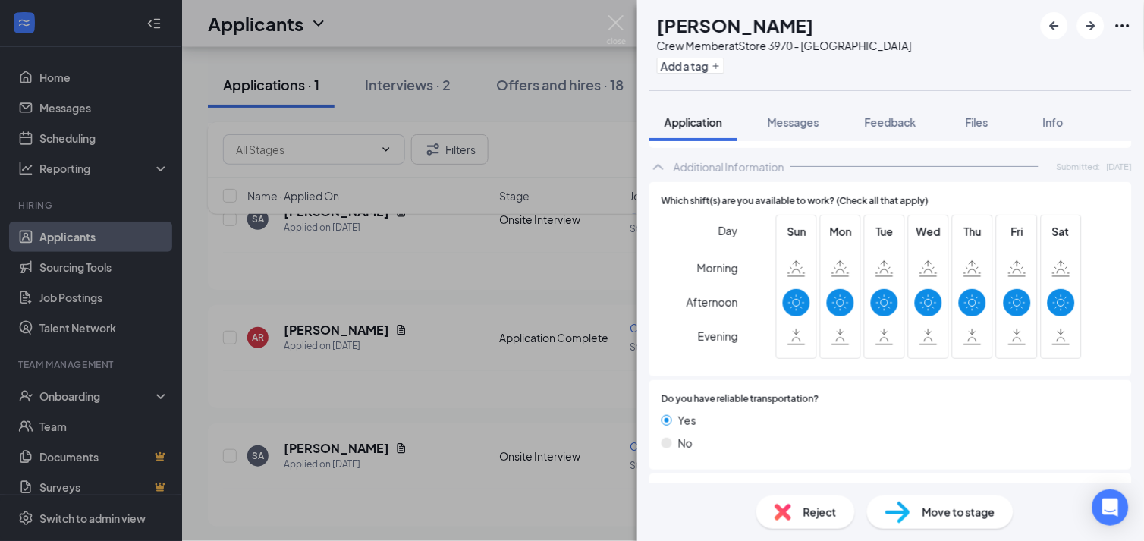
click at [836, 516] on span "Reject" at bounding box center [819, 512] width 33 height 17
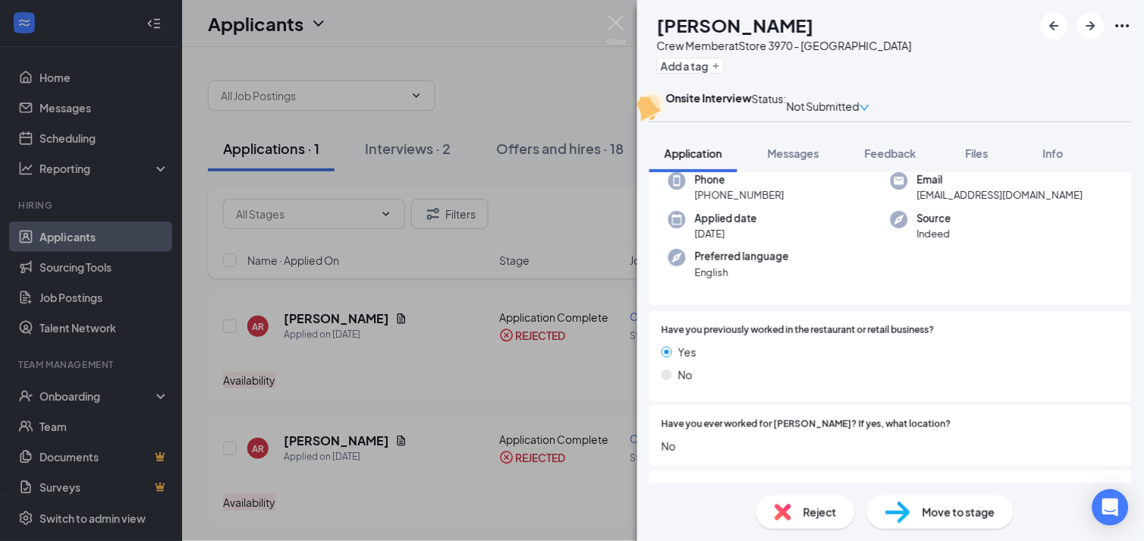
scroll to position [83, 0]
click at [875, 402] on div "Have you previously worked in the restaurant or retail business? Yes No" at bounding box center [890, 357] width 482 height 90
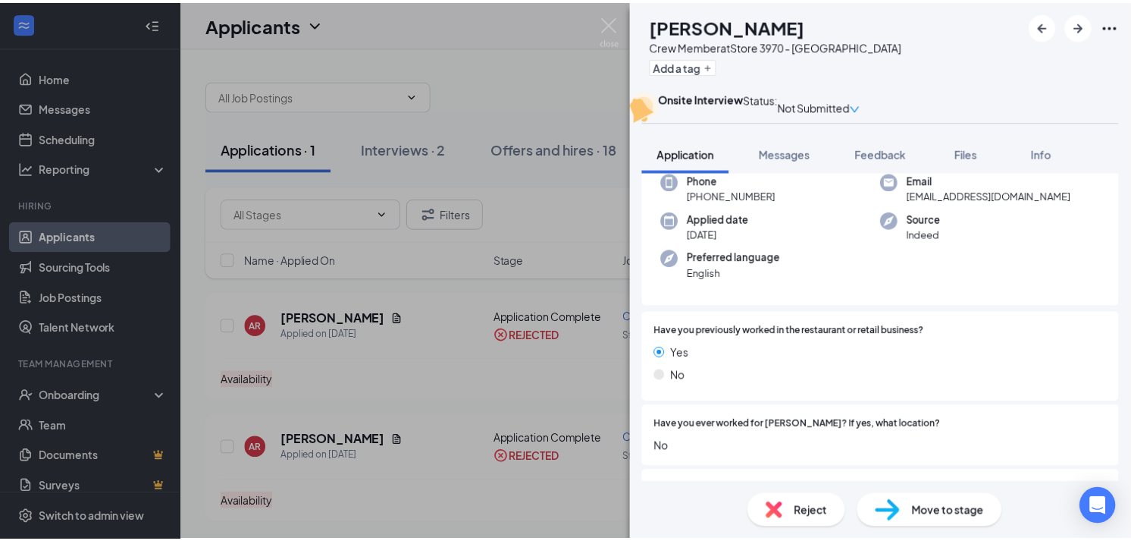
scroll to position [70, 0]
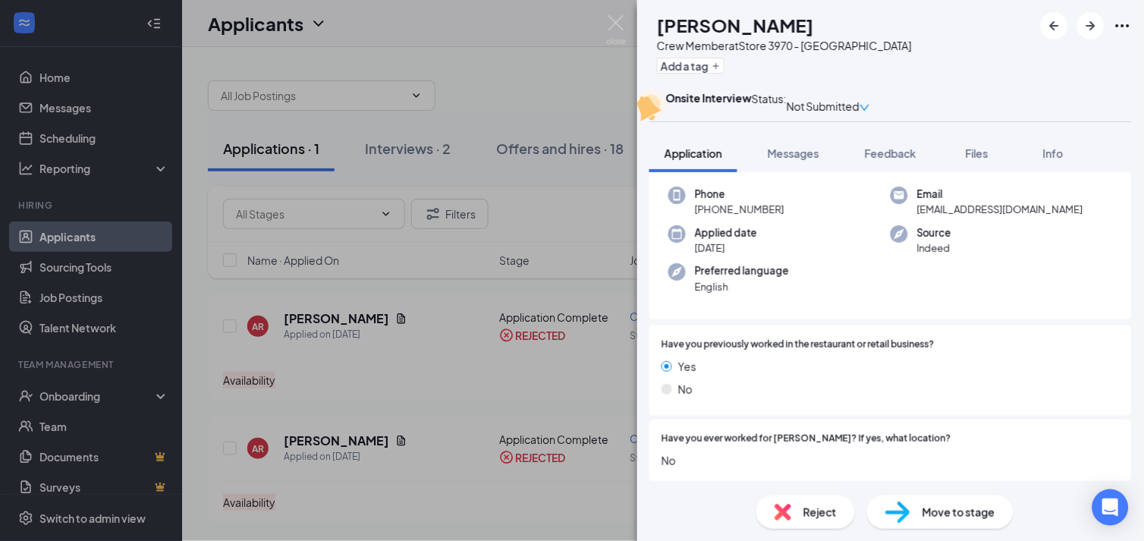
click at [578, 397] on div "SA [PERSON_NAME] Crew Member at Store 3970 - [GEOGRAPHIC_DATA] Add a tag Onsite…" at bounding box center [572, 270] width 1144 height 541
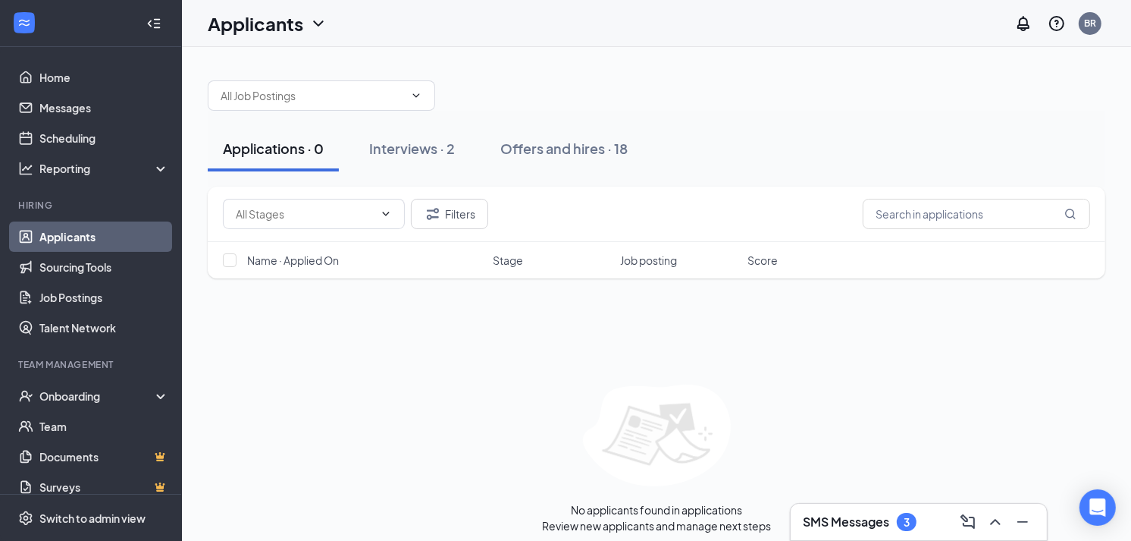
scroll to position [8, 0]
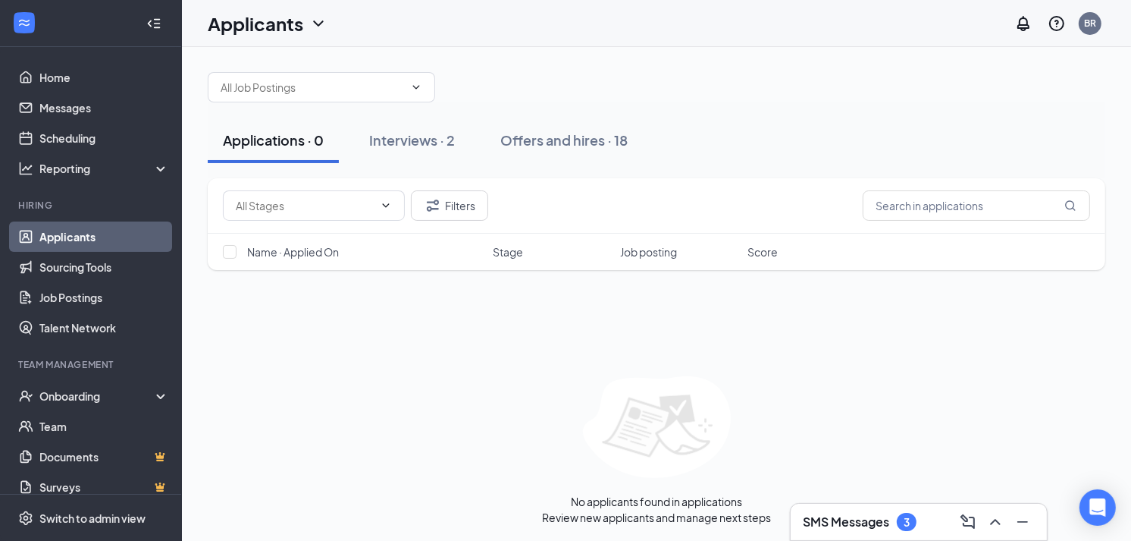
click at [578, 397] on div "No applicants found in applications Review new applicants and manage next steps" at bounding box center [657, 450] width 898 height 149
click at [429, 141] on div "Interviews · 2" at bounding box center [412, 139] width 86 height 19
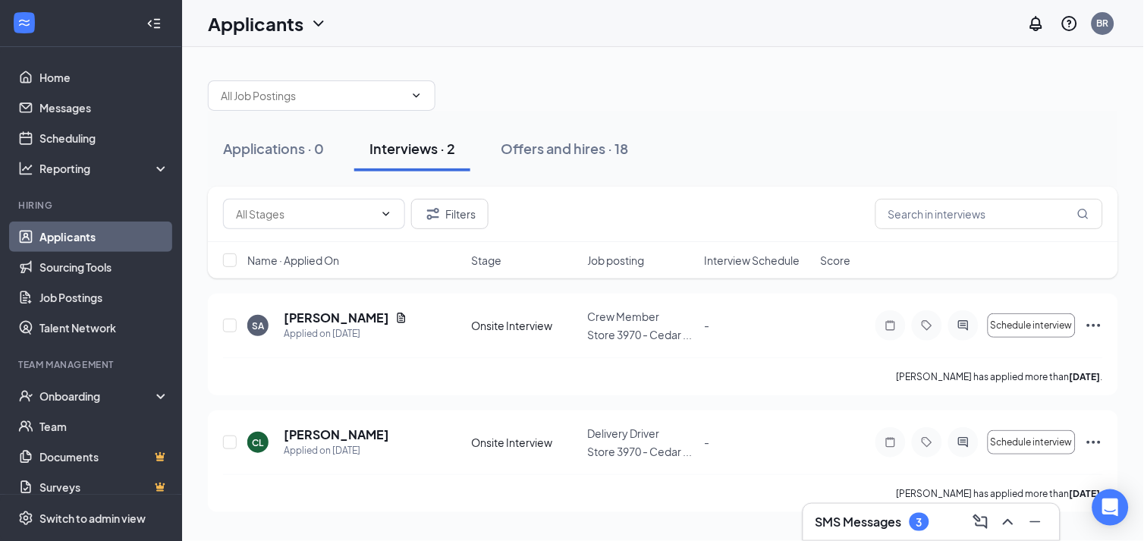
click at [676, 150] on div "Applications · 0 Interviews · 2 Offers and hires · 18" at bounding box center [663, 149] width 910 height 46
click at [669, 99] on div at bounding box center [663, 88] width 910 height 46
